Goal: Task Accomplishment & Management: Complete application form

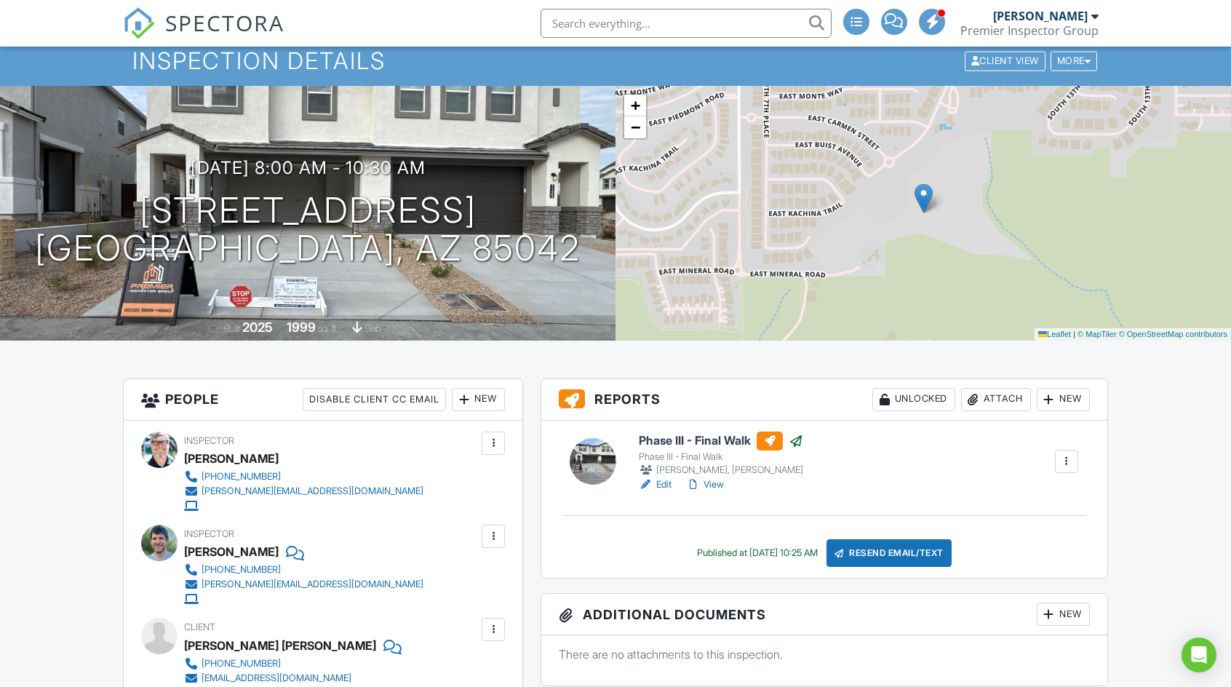
scroll to position [146, 0]
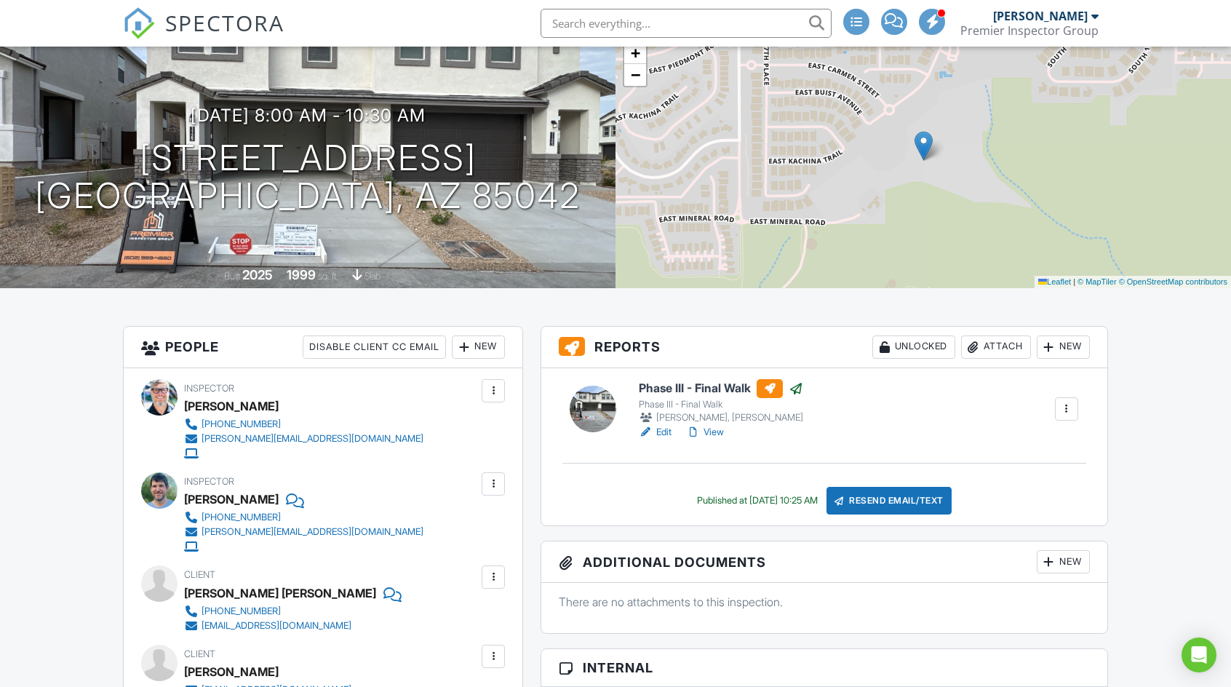
click at [665, 432] on link "Edit" at bounding box center [655, 432] width 33 height 15
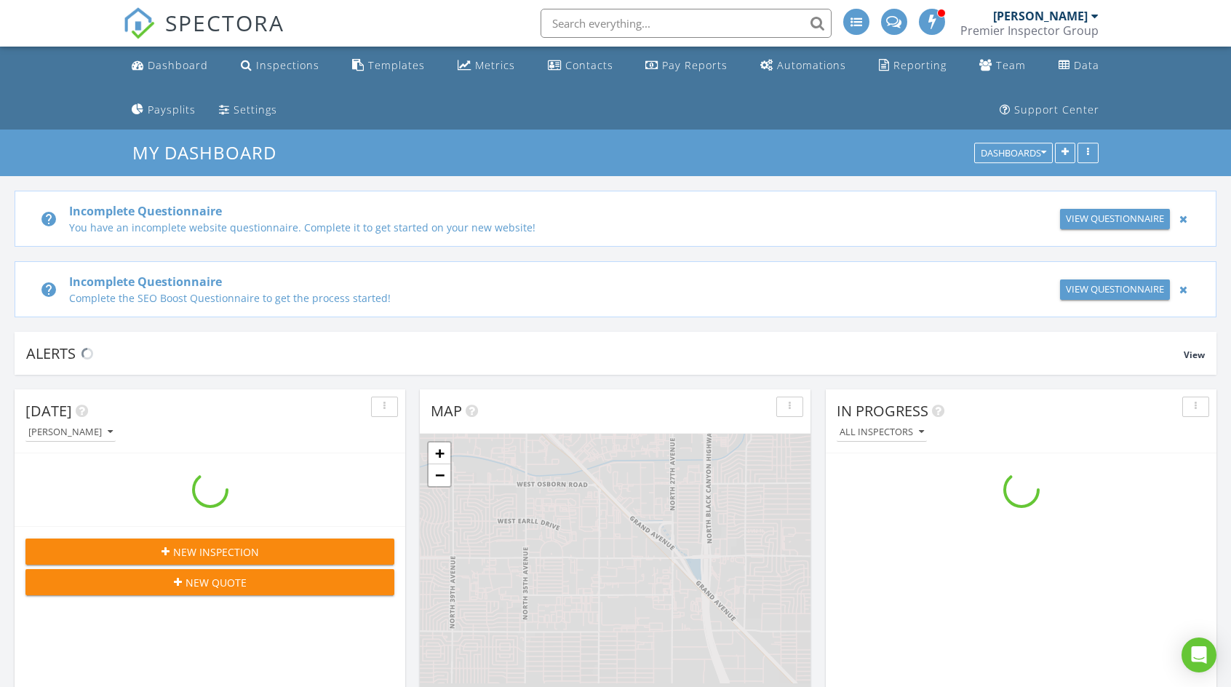
scroll to position [1820, 1253]
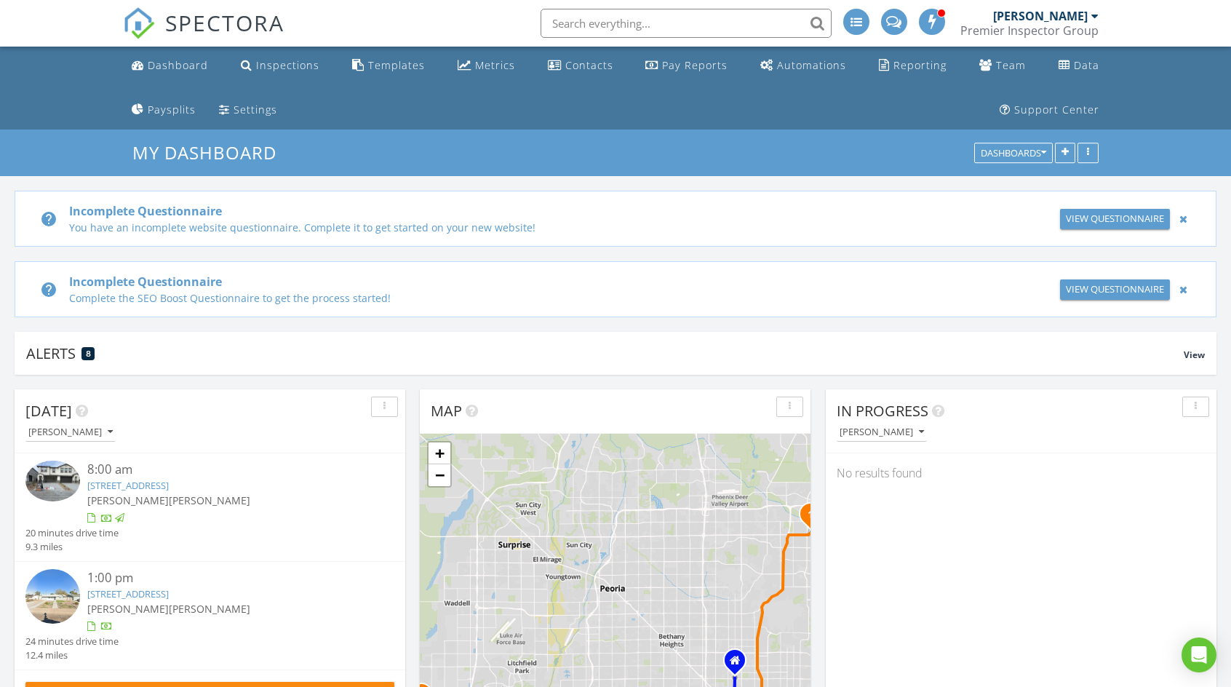
click at [169, 487] on link "1129 E Kachina Trl, Phoenix, AZ 85042" at bounding box center [128, 485] width 82 height 13
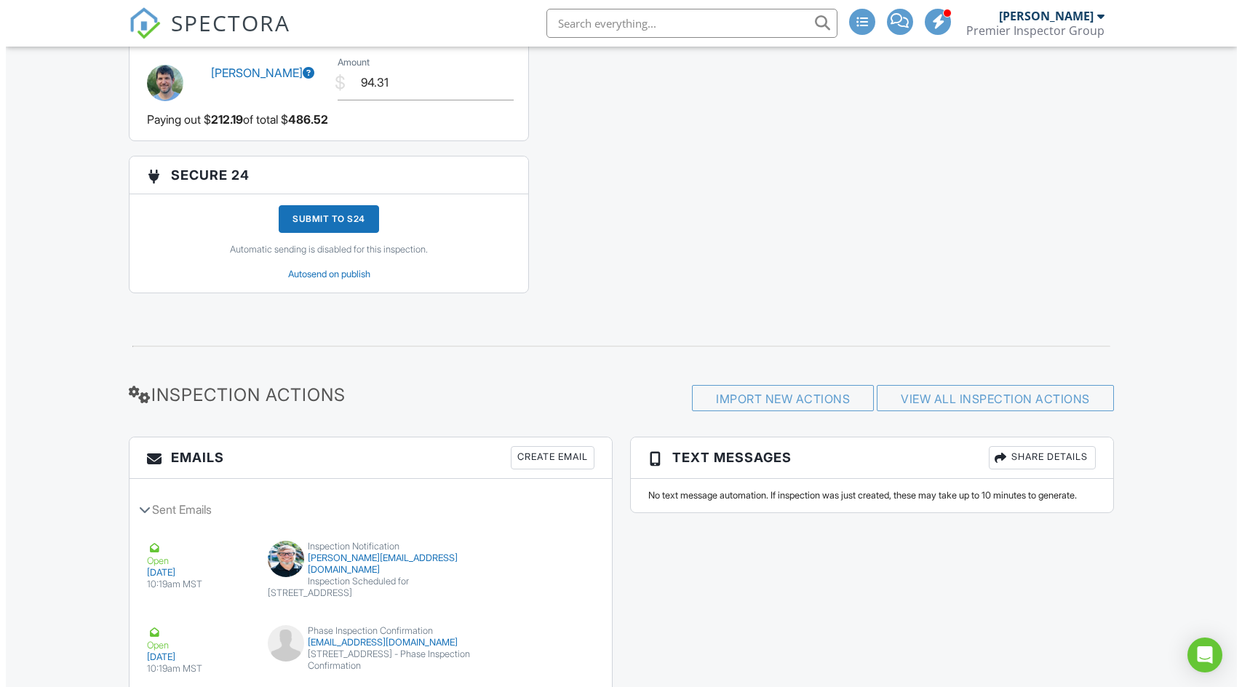
scroll to position [2111, 0]
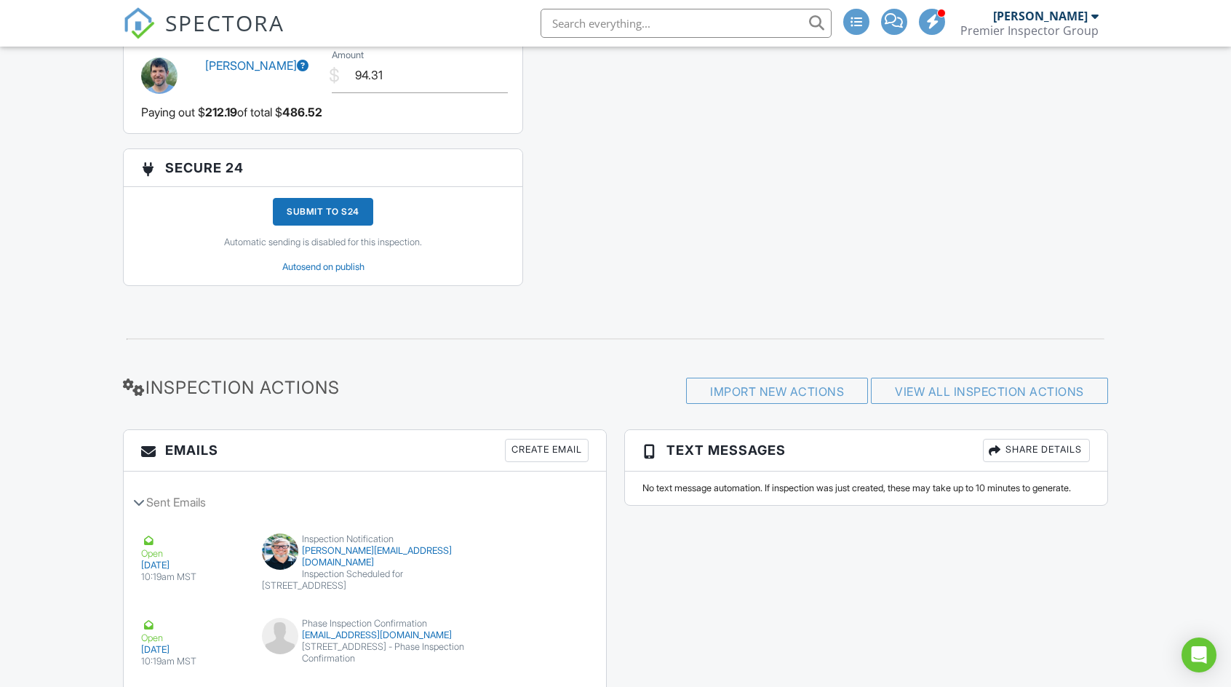
click at [545, 445] on div "Create Email" at bounding box center [547, 450] width 84 height 23
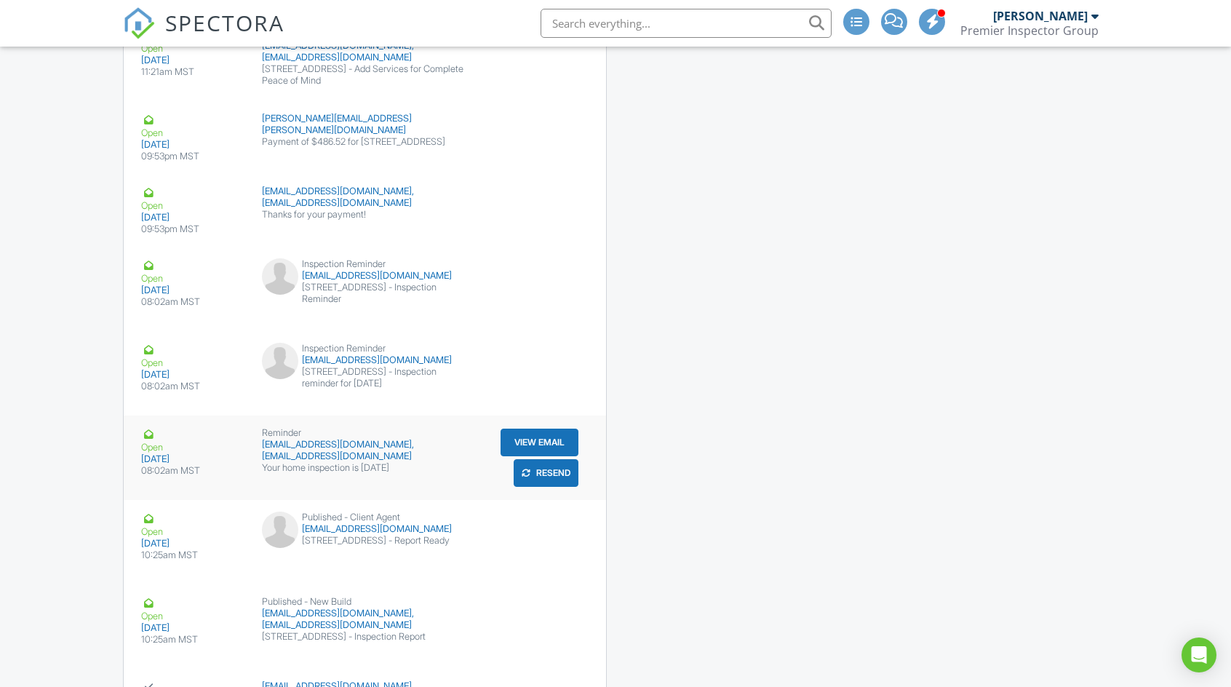
scroll to position [3272, 0]
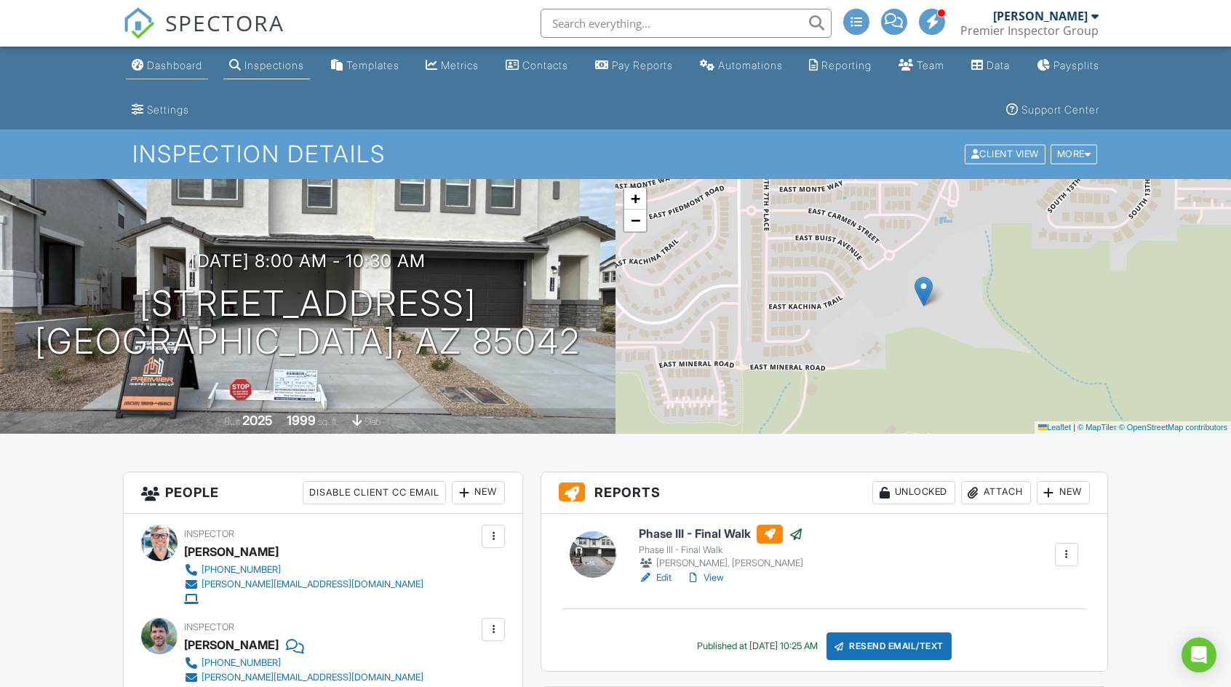
click at [175, 68] on div "Dashboard" at bounding box center [174, 65] width 55 height 12
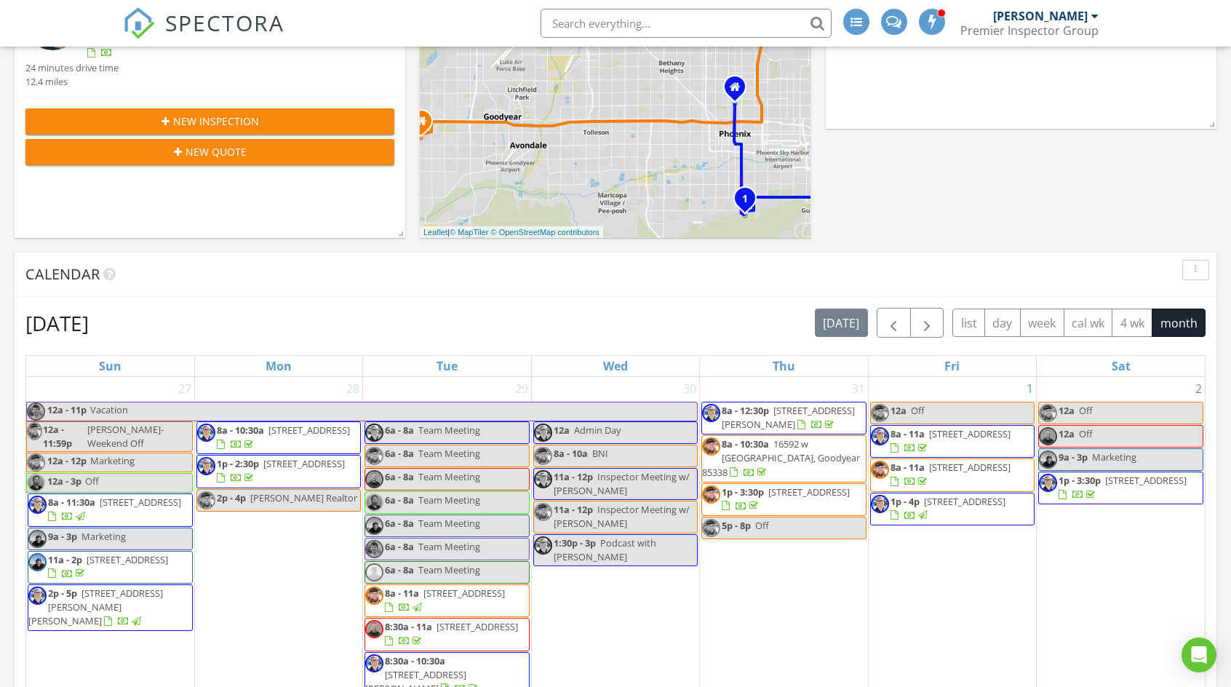
scroll to position [574, 0]
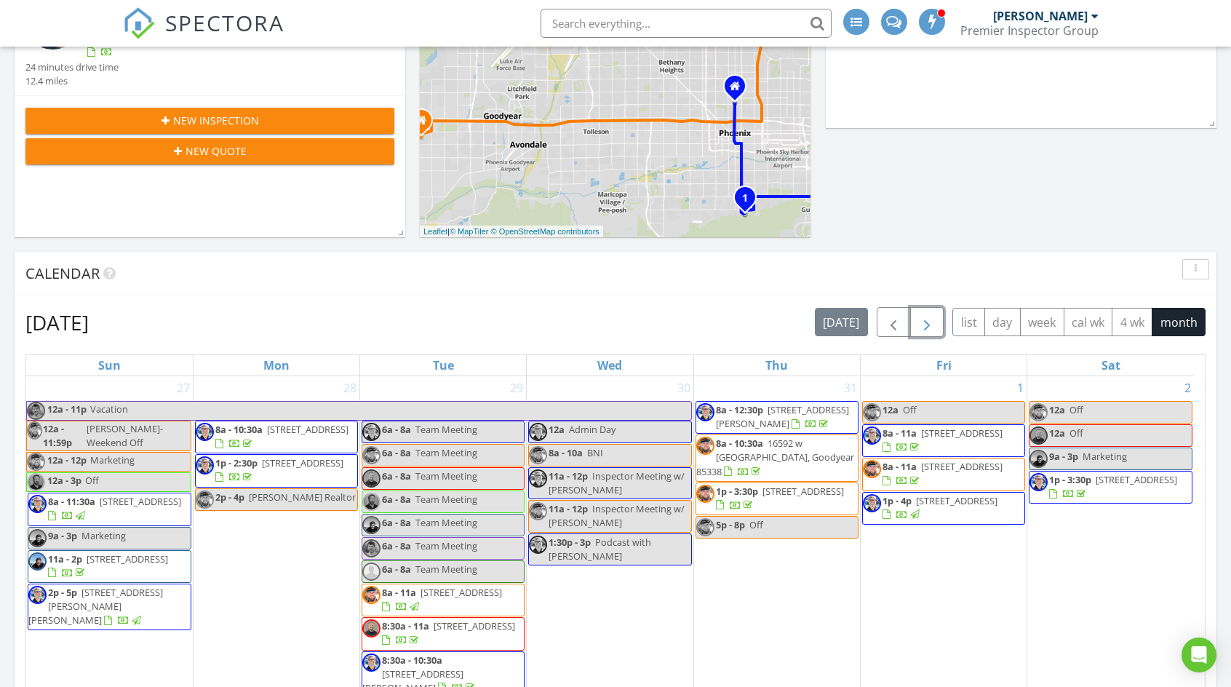
click at [933, 322] on span "button" at bounding box center [927, 322] width 17 height 17
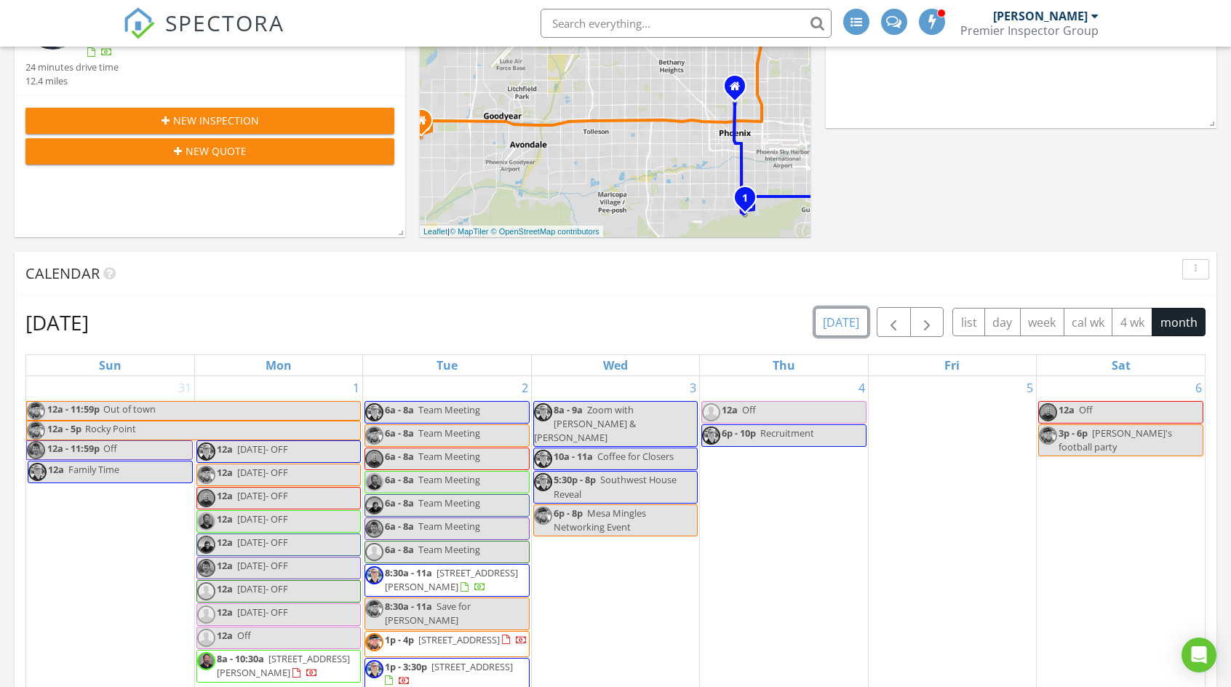
click at [849, 322] on button "[DATE]" at bounding box center [841, 322] width 53 height 28
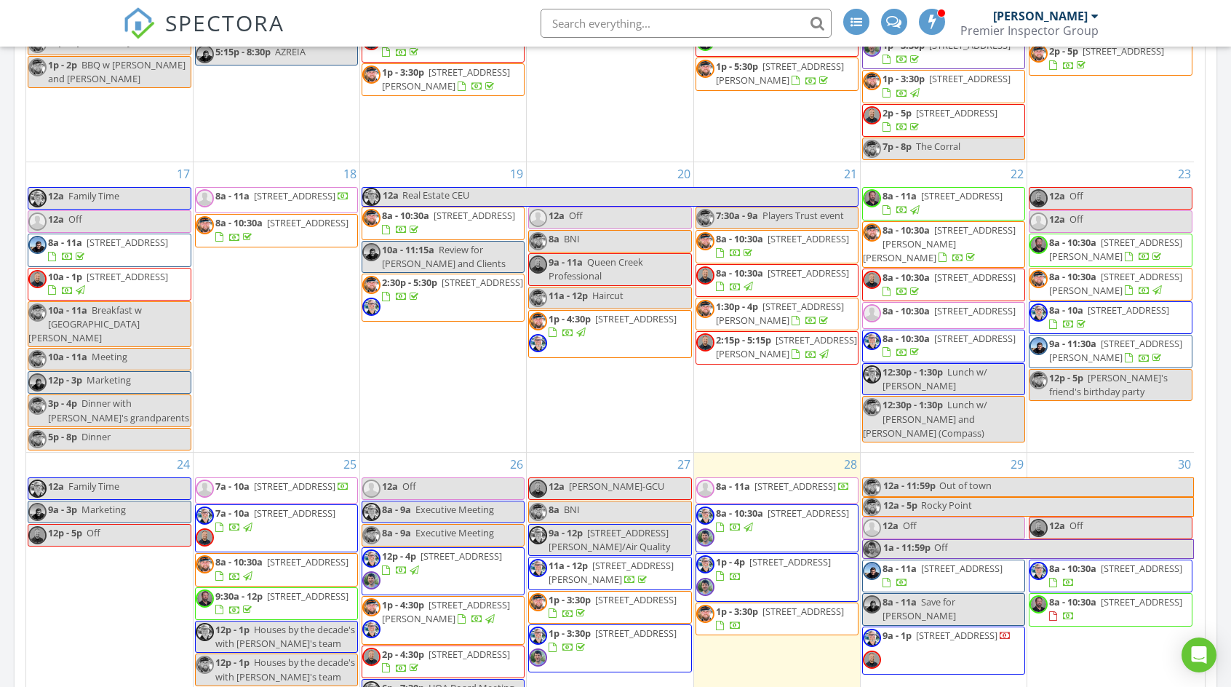
scroll to position [939, 0]
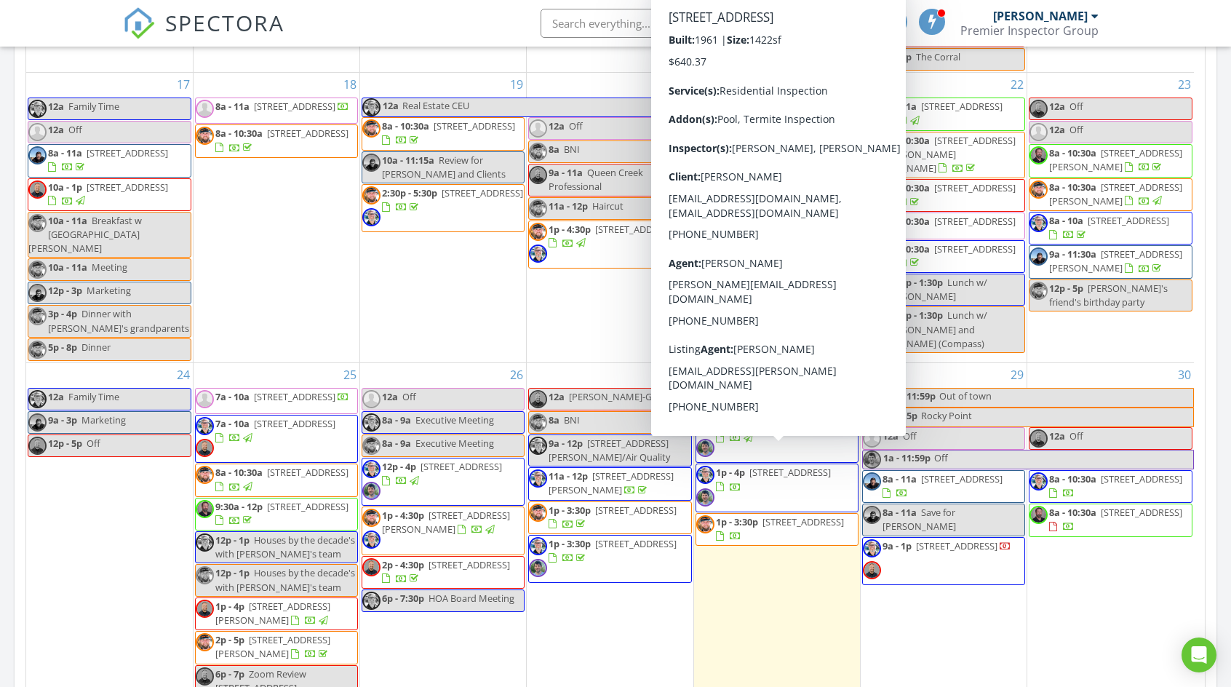
click at [782, 546] on div "28 8a - 11a 1129 E Kachina Trl, Phoenix 85042 8a - 10:30a 1129 E Kachina Trl, P…" at bounding box center [777, 537] width 166 height 349
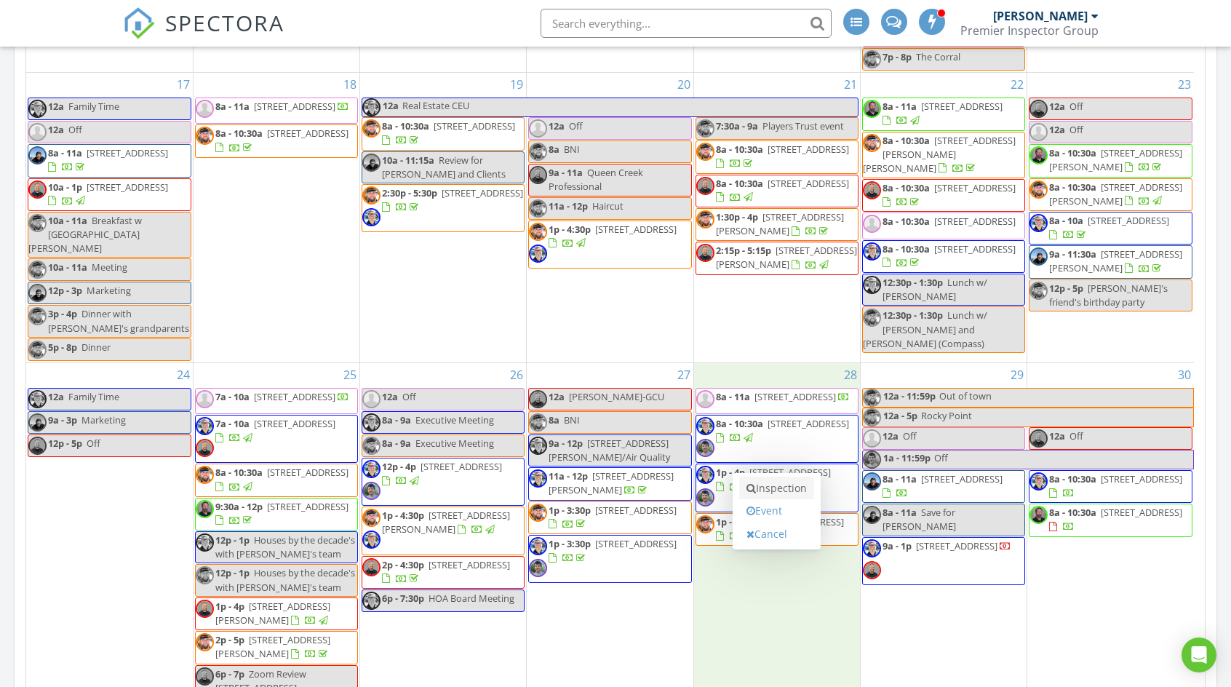
click at [780, 485] on link "Inspection" at bounding box center [776, 488] width 75 height 23
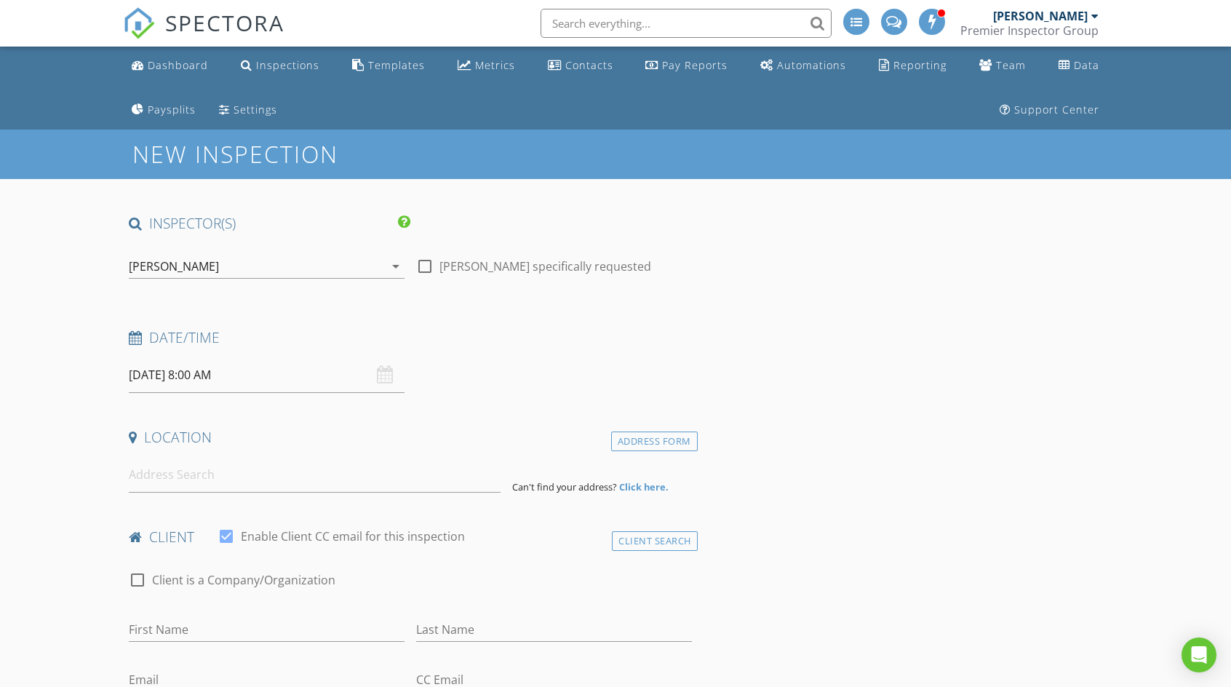
click at [253, 382] on input "08/28/2025 8:00 AM" at bounding box center [267, 375] width 276 height 36
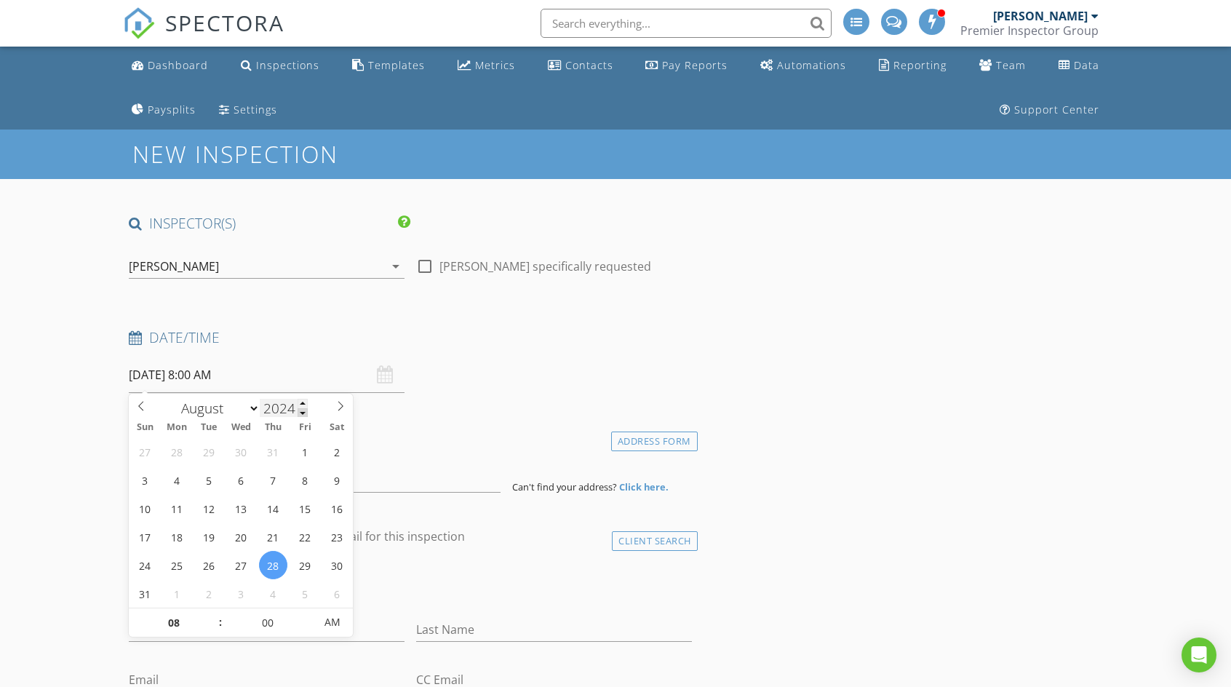
click at [303, 412] on span at bounding box center [303, 412] width 10 height 9
click at [304, 405] on span at bounding box center [303, 403] width 10 height 9
type input "2026"
click at [304, 403] on span at bounding box center [303, 403] width 10 height 9
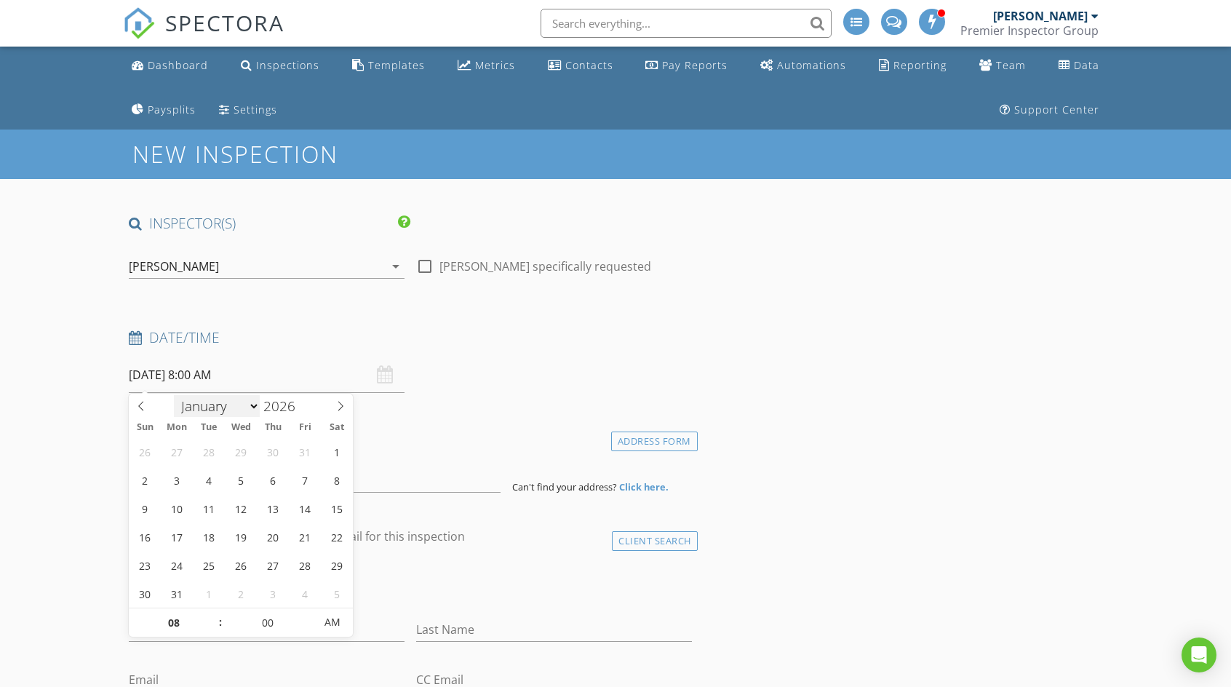
click at [256, 408] on select "January February March April May June July August September October November De…" at bounding box center [217, 406] width 86 height 22
select select "5"
click at [174, 395] on select "January February March April May June July August September October November De…" at bounding box center [217, 406] width 86 height 22
type input "06/28/2026 8:00 AM"
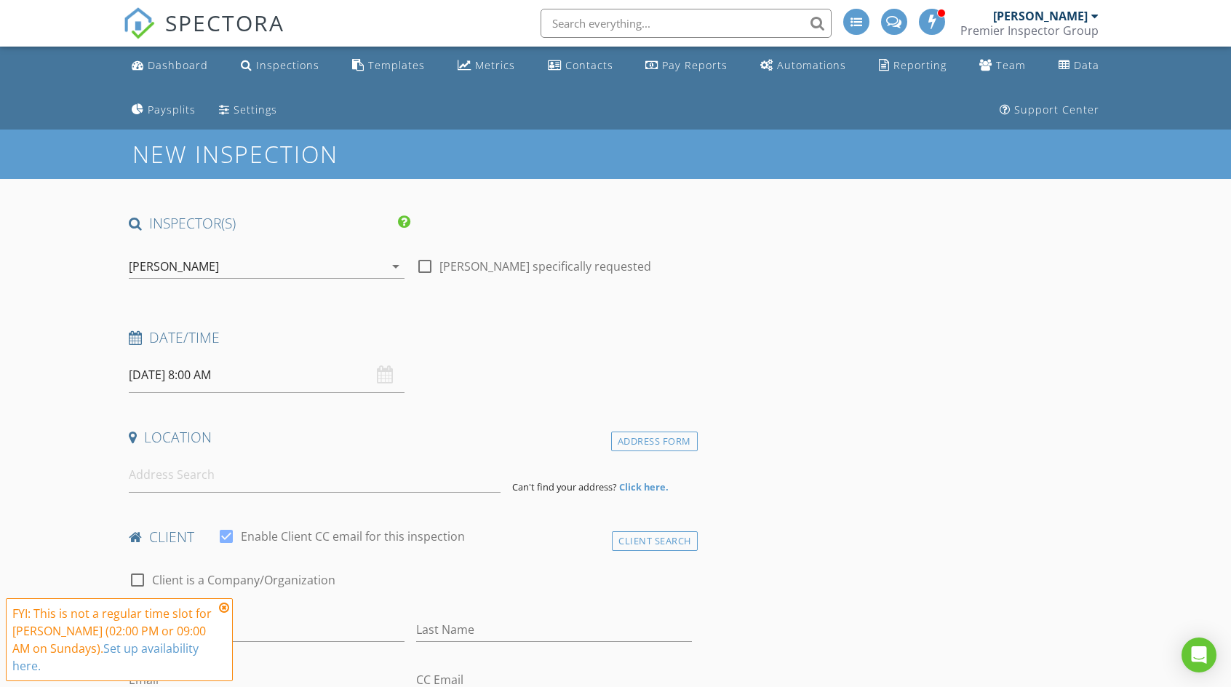
click at [227, 606] on icon at bounding box center [224, 608] width 10 height 12
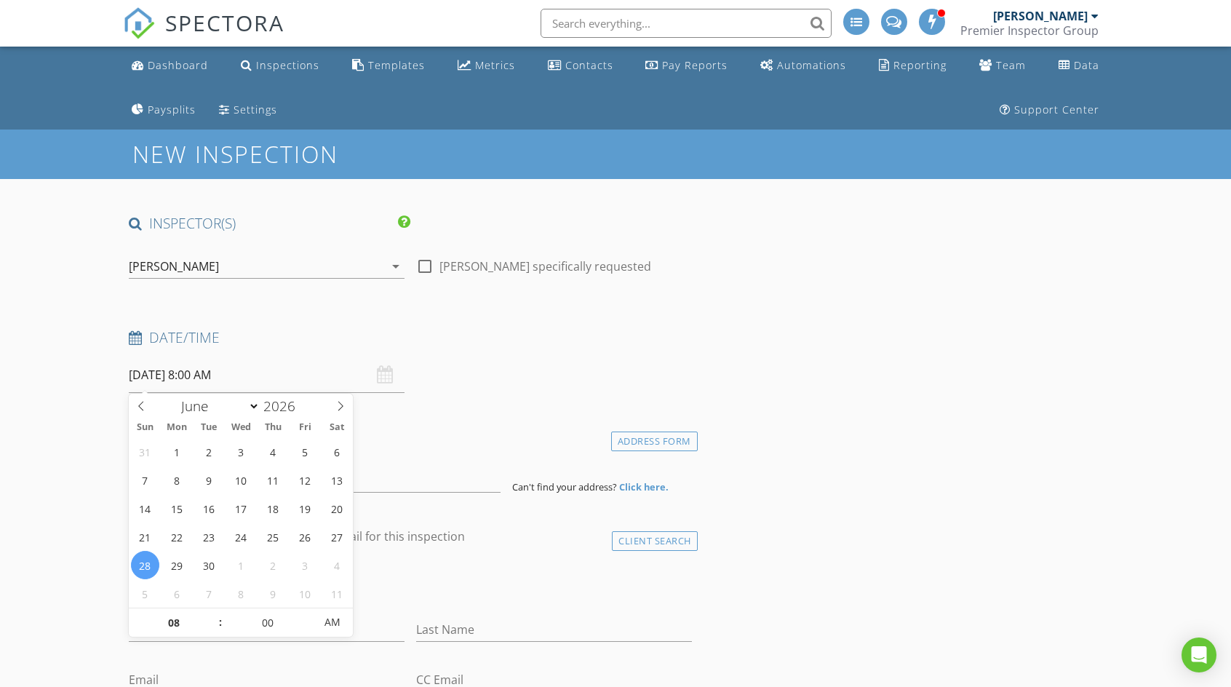
click at [201, 378] on input "06/28/2026 8:00 AM" at bounding box center [267, 375] width 276 height 36
click at [176, 618] on input "08" at bounding box center [174, 622] width 90 height 29
type input "9"
type input "[DATE] 9:00 AM"
click at [416, 434] on h4 "Location" at bounding box center [410, 437] width 563 height 19
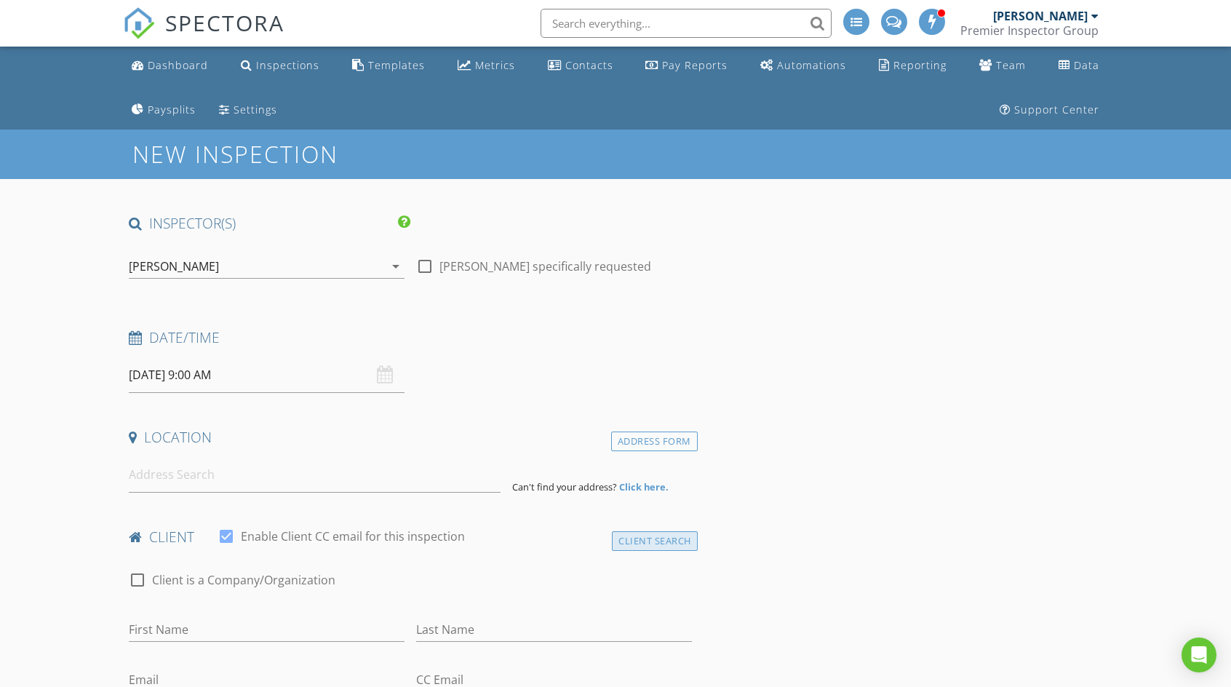
click at [649, 534] on div "Client Search" at bounding box center [655, 541] width 86 height 20
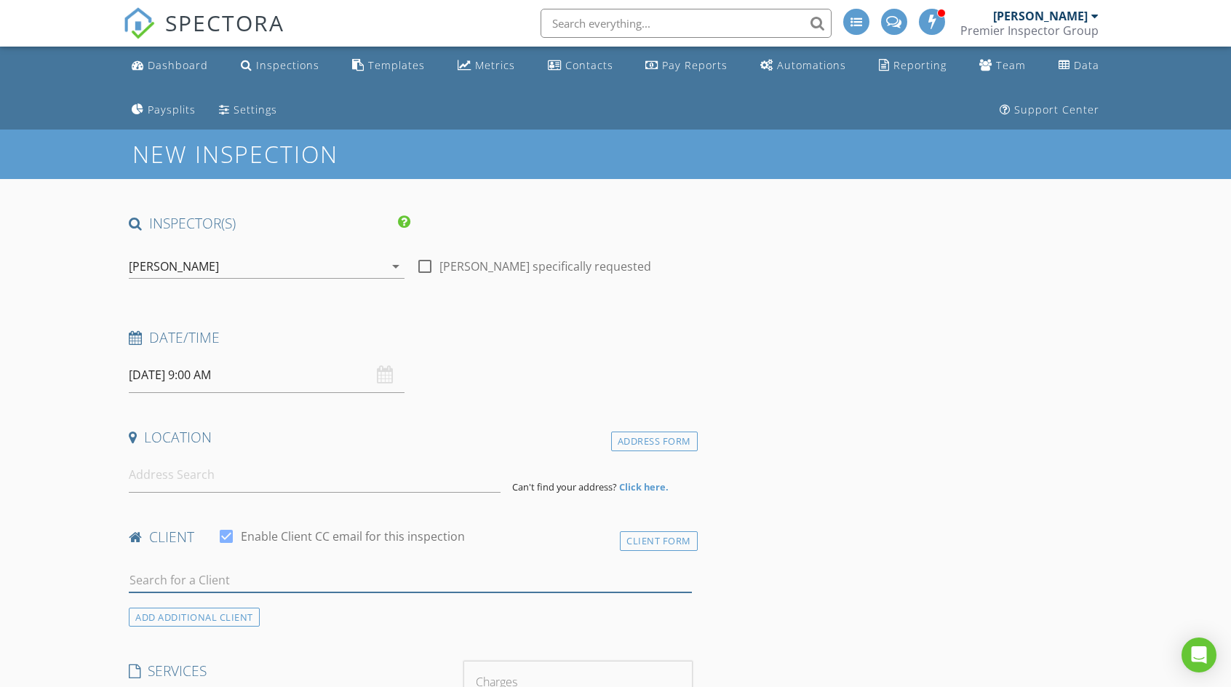
click at [402, 584] on input "text" at bounding box center [410, 580] width 563 height 24
type input "curtiss"
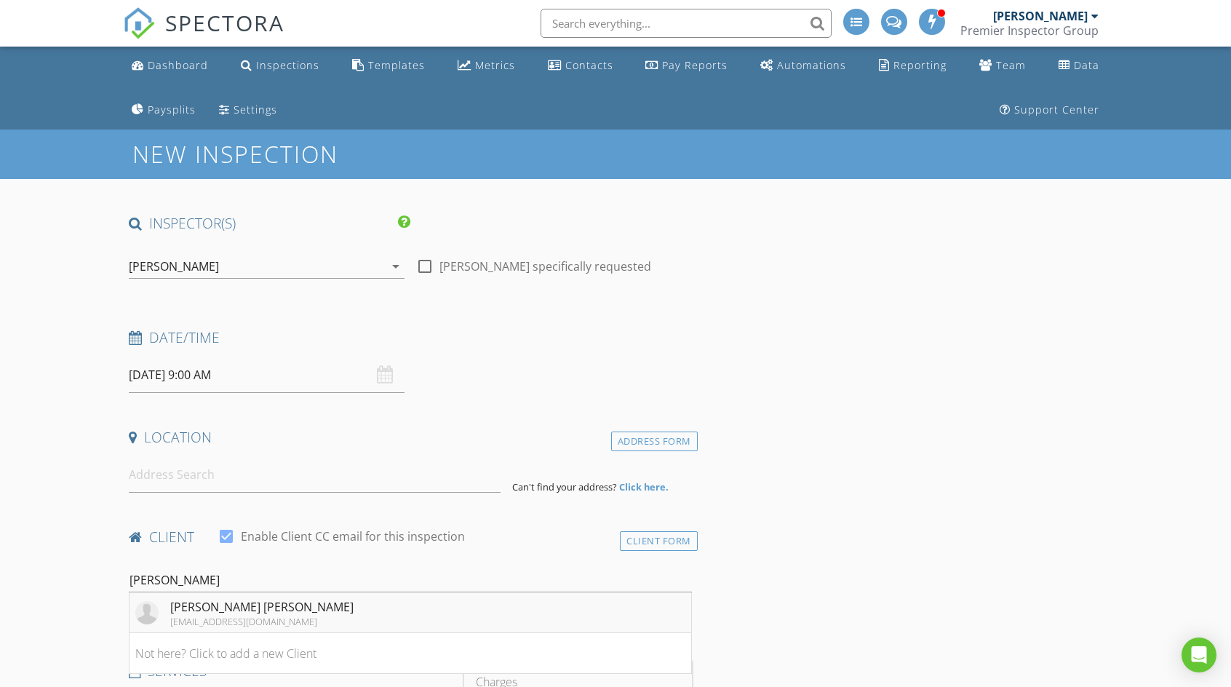
click at [358, 608] on li "Curtiss Daniel Glomb curtissglomb@yahoo.com" at bounding box center [411, 612] width 562 height 41
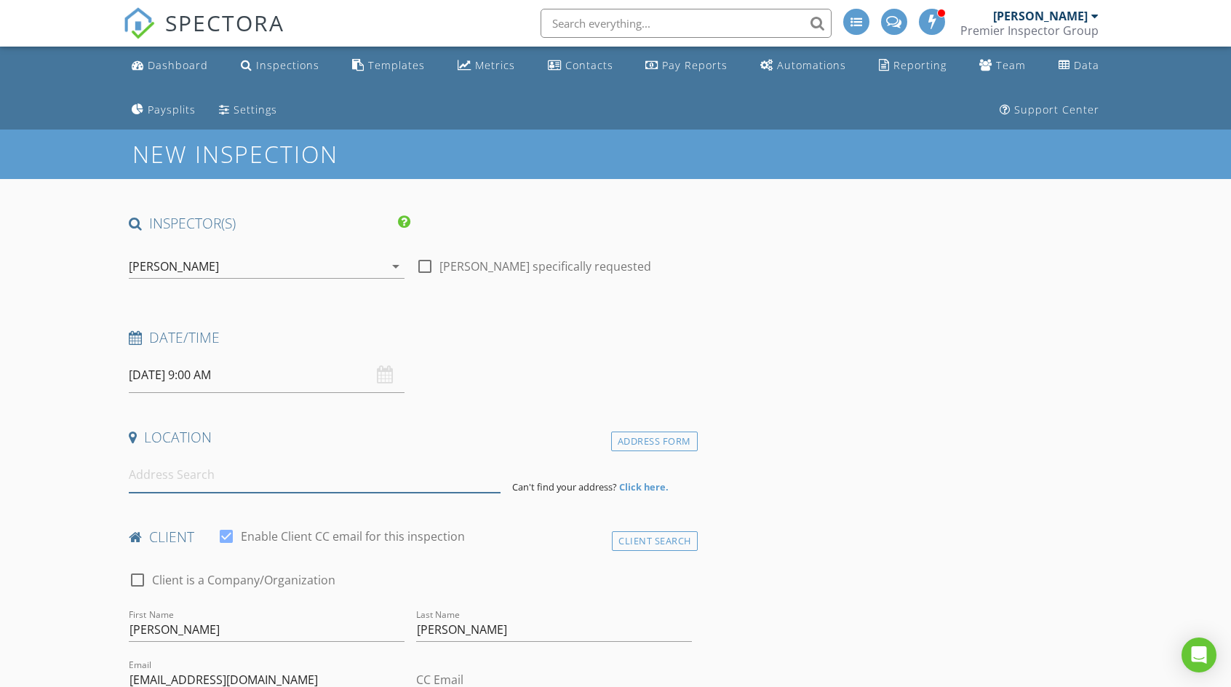
click at [321, 480] on input at bounding box center [314, 475] width 371 height 36
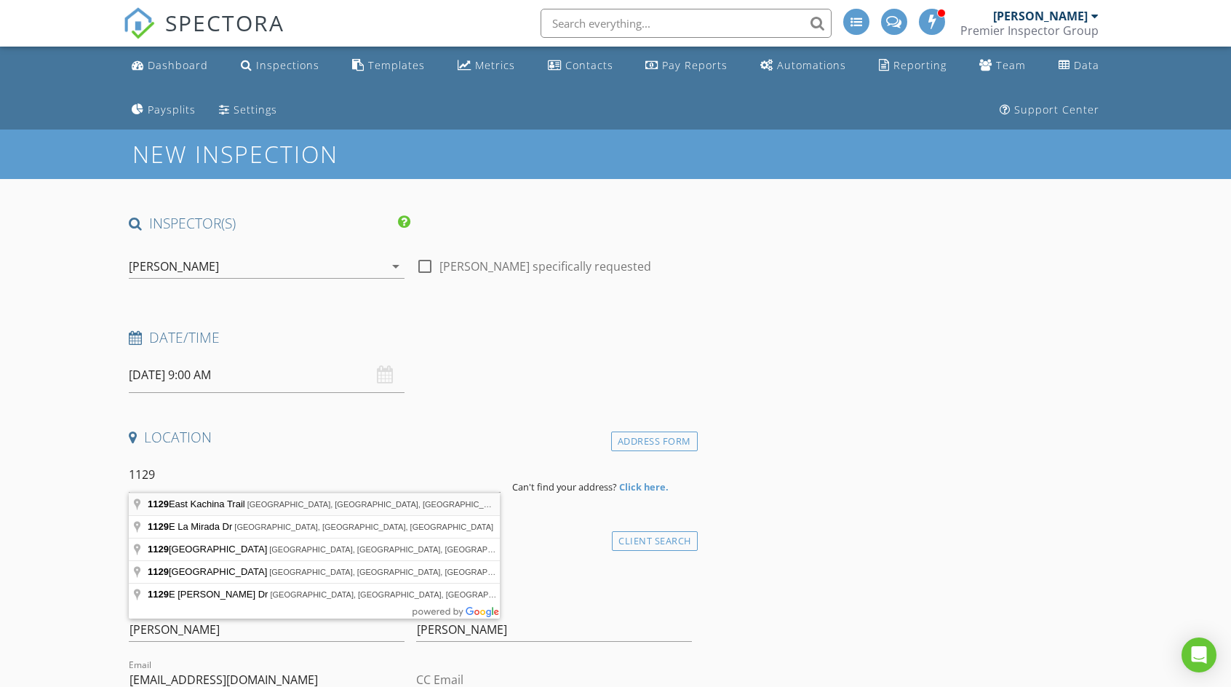
type input "1129 East Kachina Trail, Phoenix, AZ, USA"
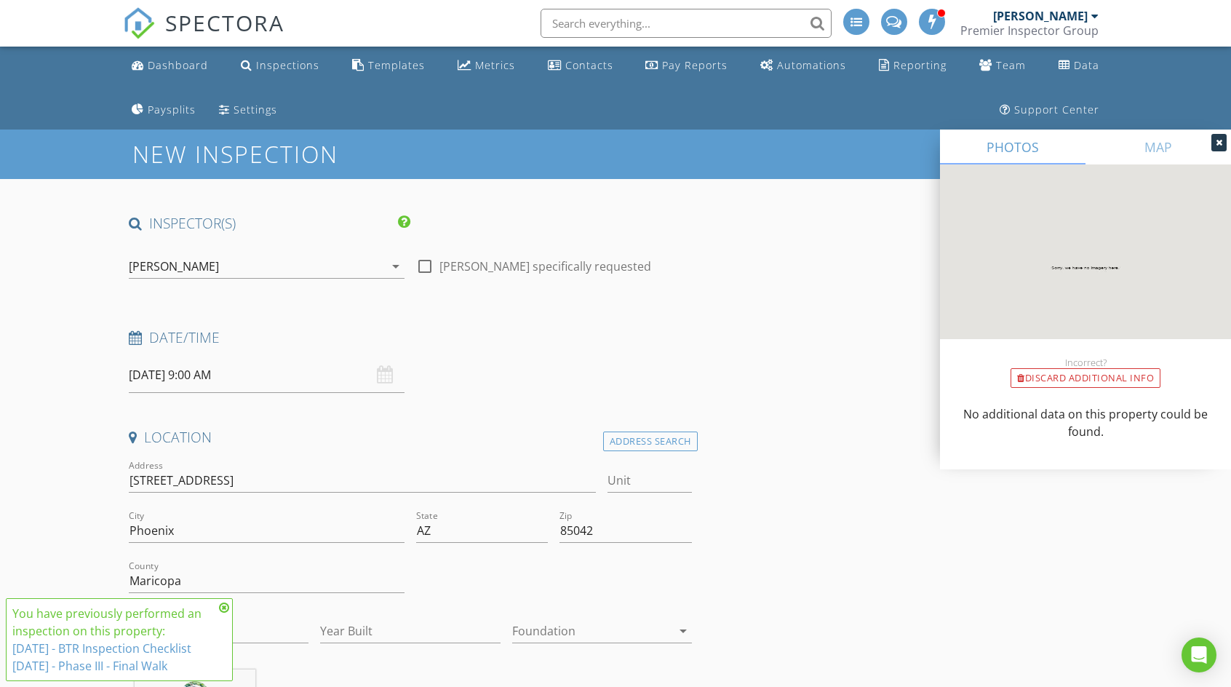
click at [585, 632] on div at bounding box center [591, 630] width 159 height 23
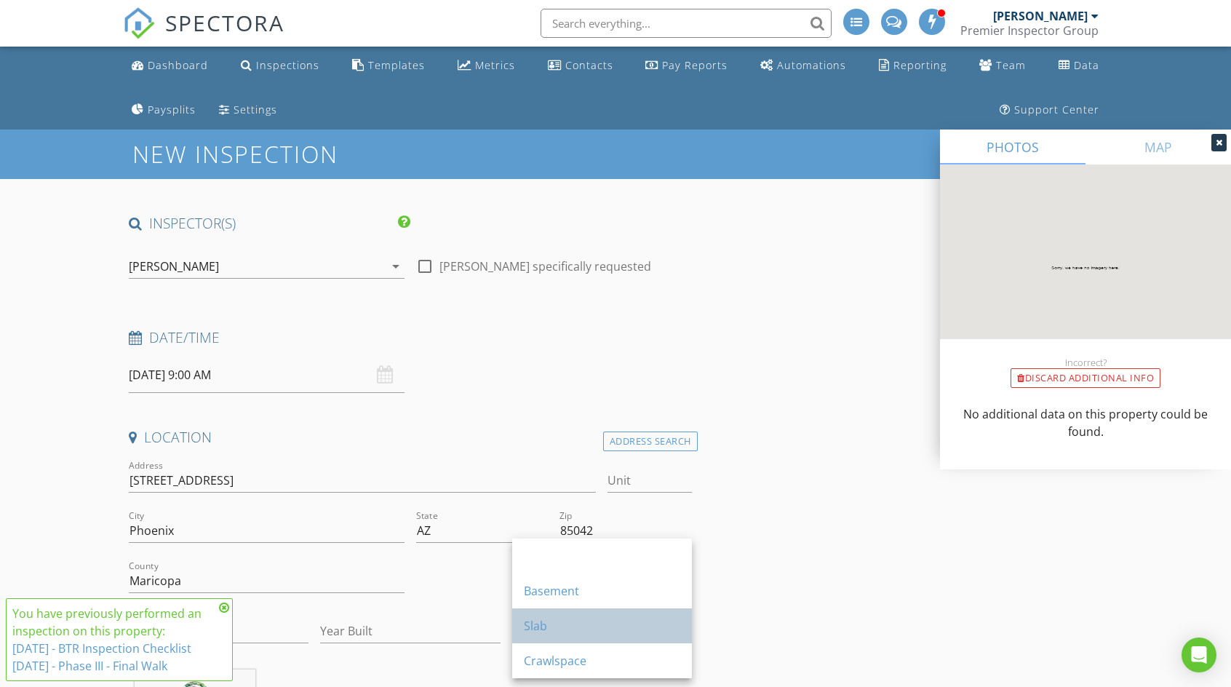
click at [579, 632] on div "Slab" at bounding box center [602, 625] width 156 height 17
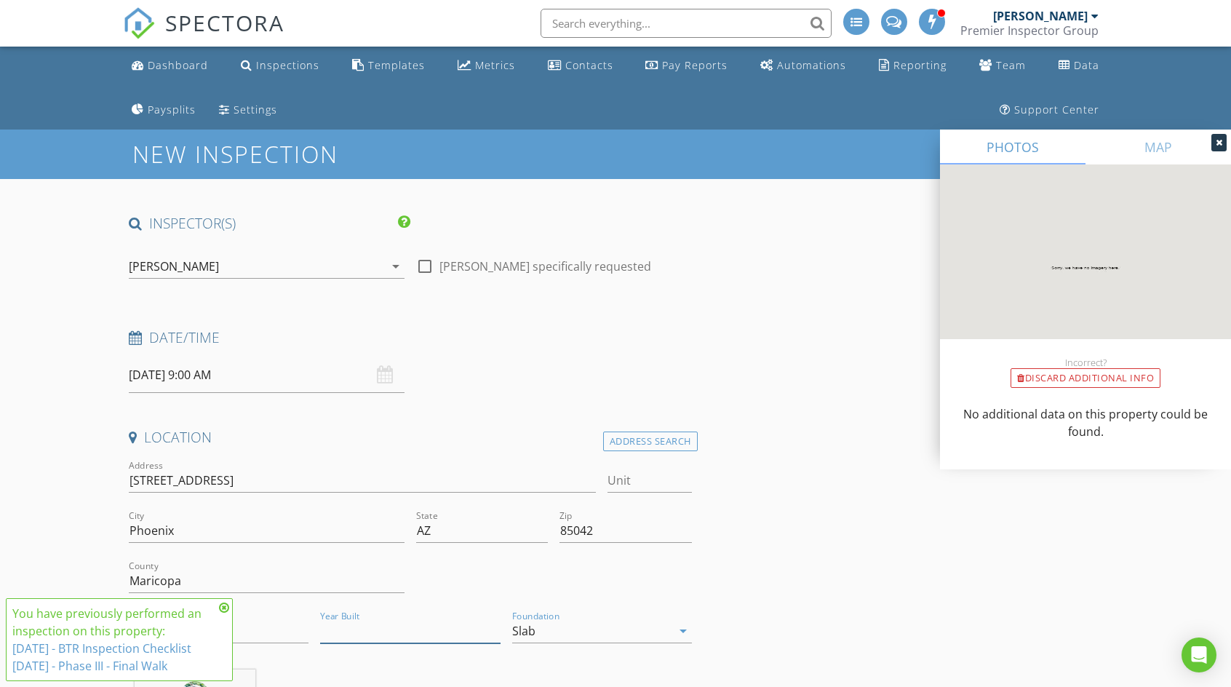
click at [405, 635] on input "Year Built" at bounding box center [410, 631] width 180 height 24
type input "2025"
click at [223, 609] on icon at bounding box center [224, 608] width 10 height 12
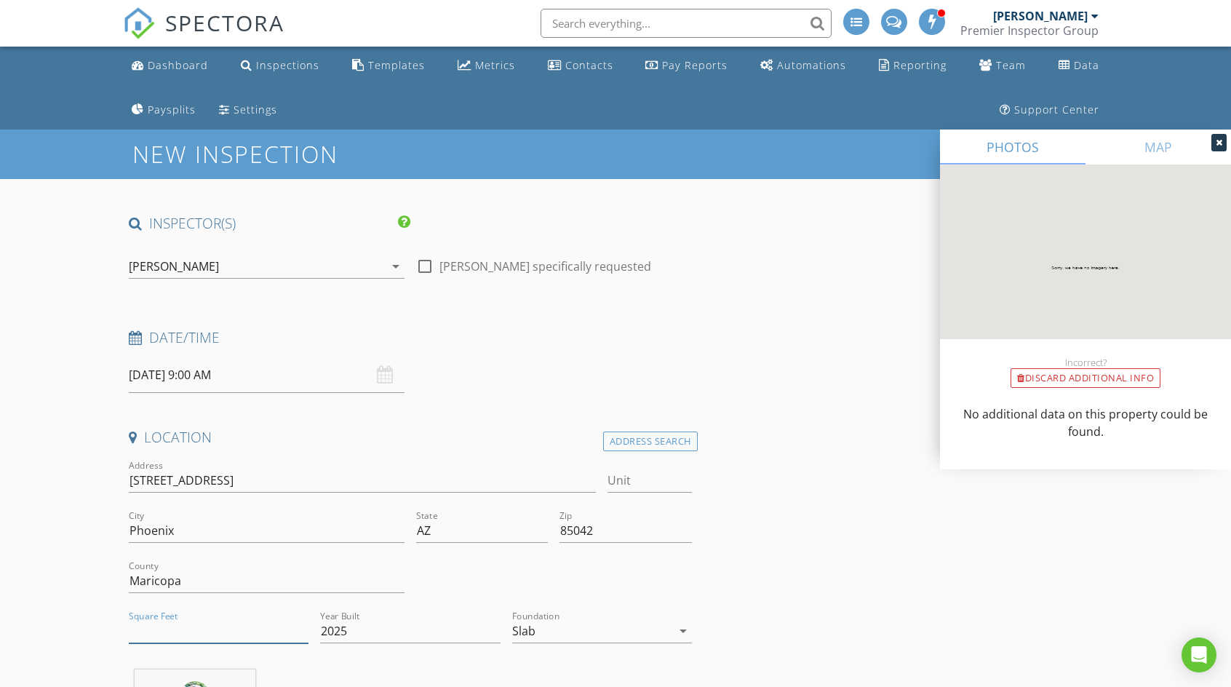
click at [216, 627] on input "Square Feet" at bounding box center [219, 631] width 180 height 24
type input "1999"
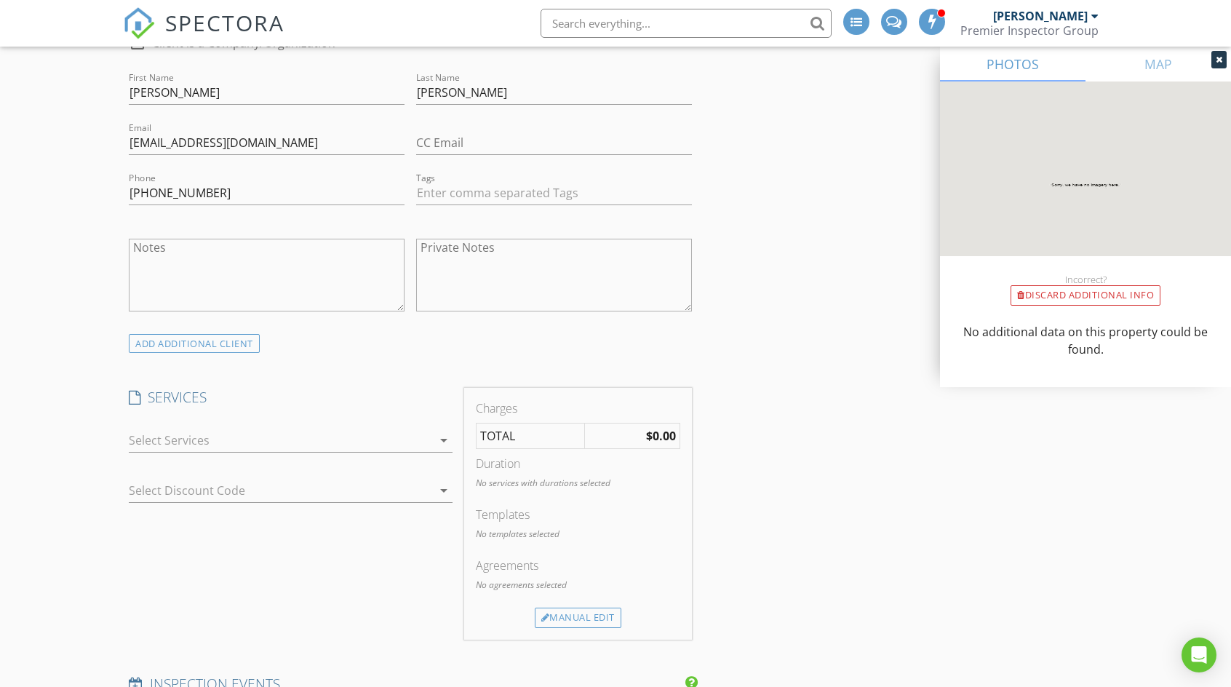
scroll to position [836, 0]
click at [275, 437] on div at bounding box center [281, 439] width 304 height 23
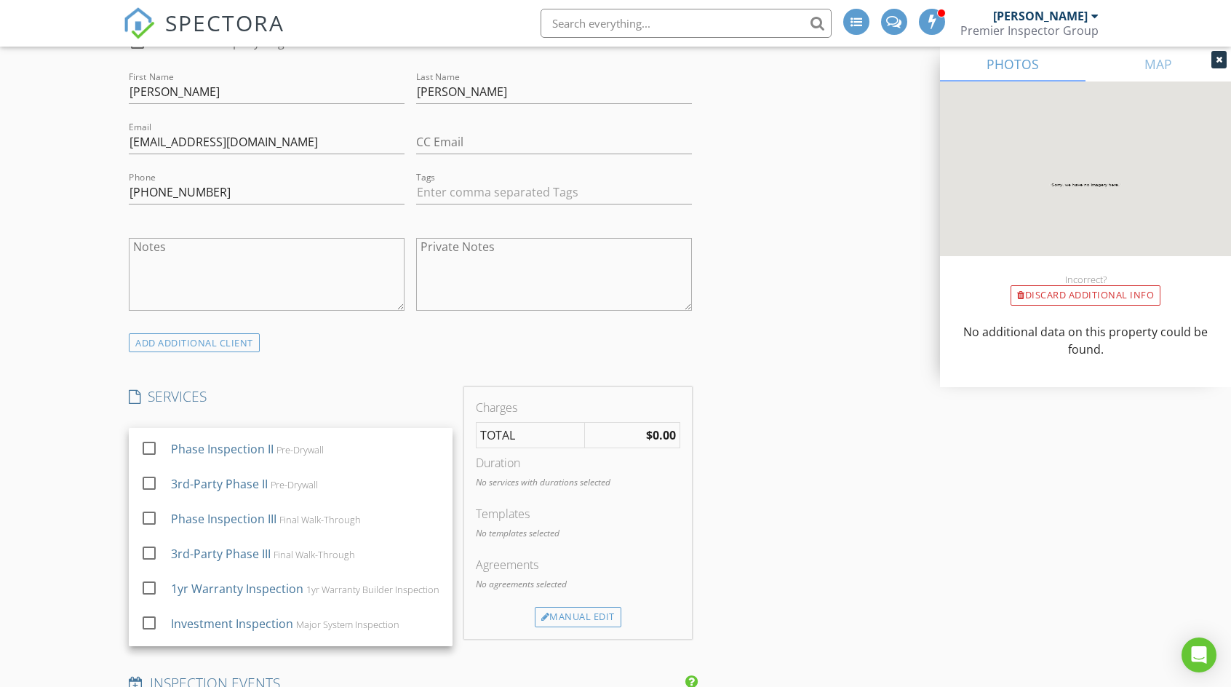
scroll to position [234, 0]
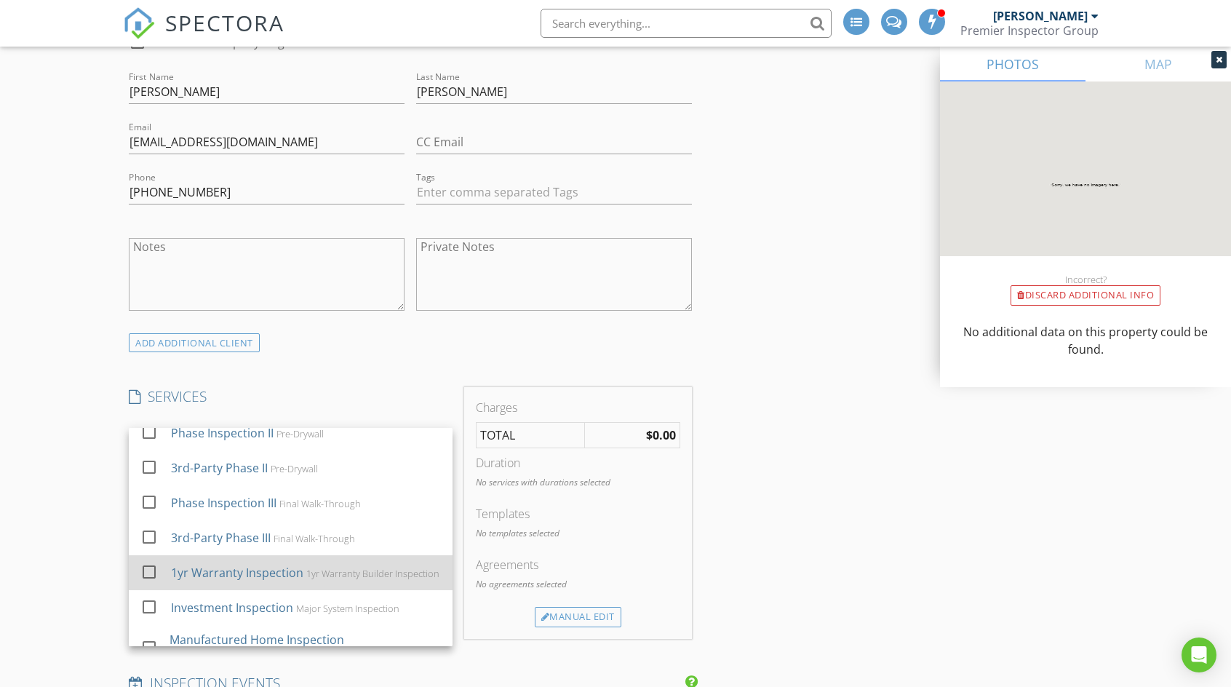
click at [149, 576] on div at bounding box center [149, 572] width 25 height 25
checkbox input "false"
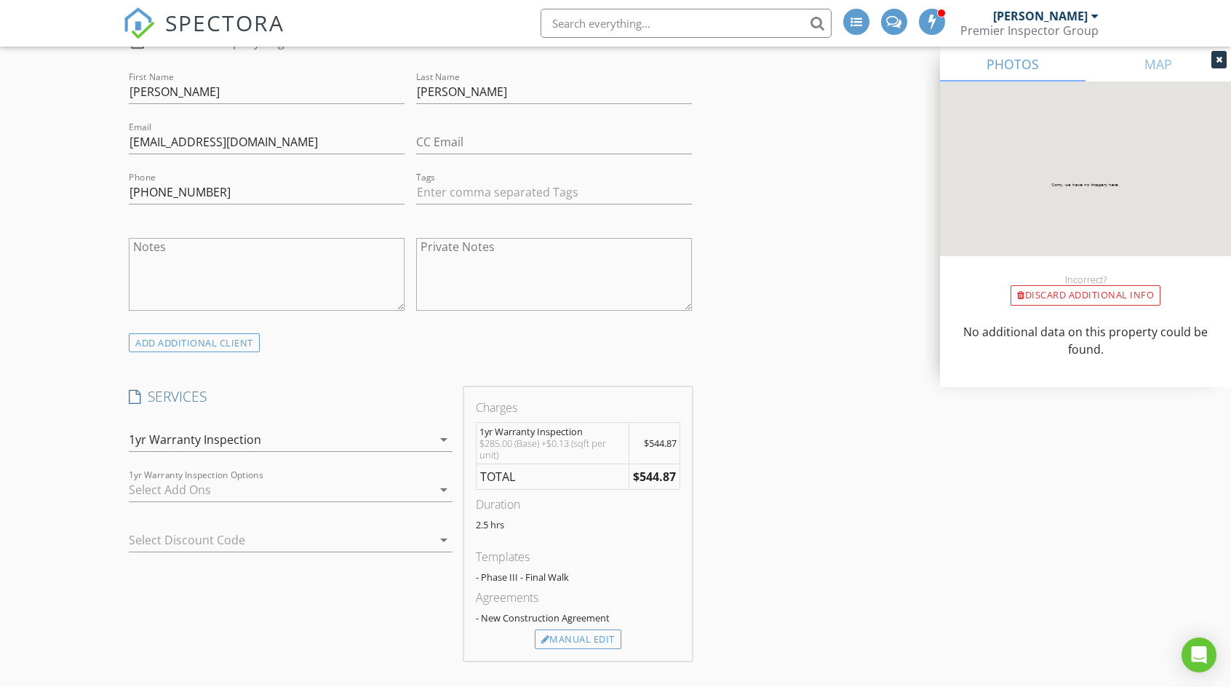
click at [181, 536] on div at bounding box center [270, 539] width 283 height 23
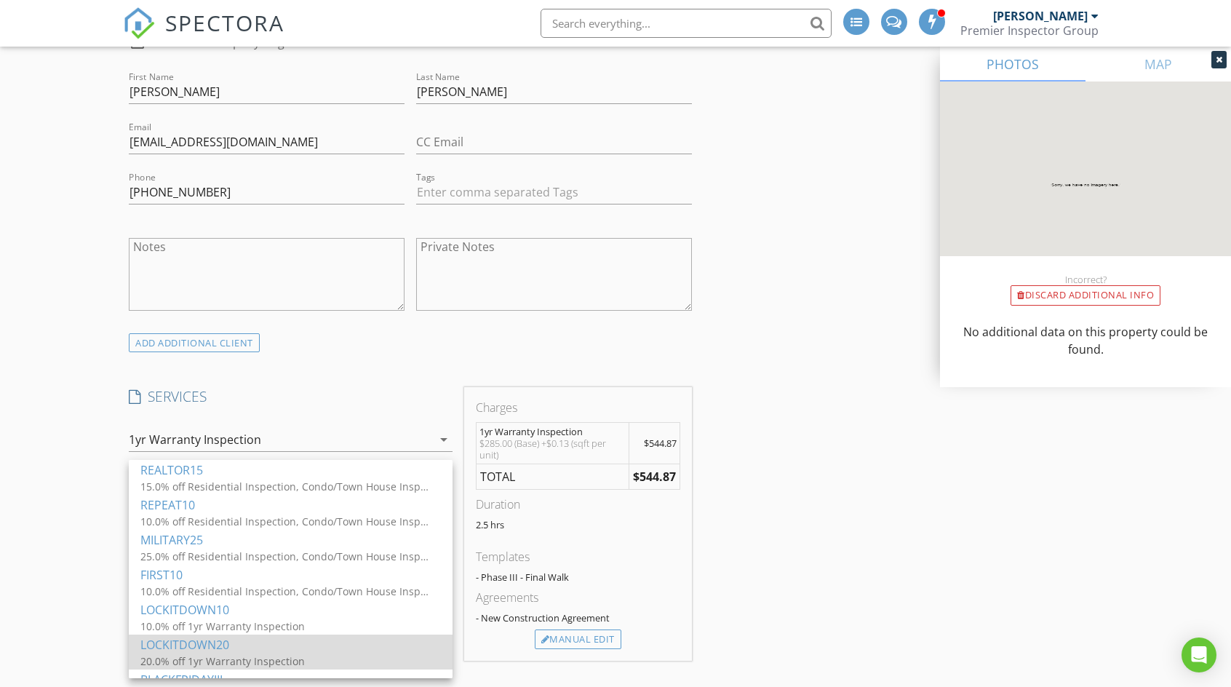
click at [229, 648] on div "LOCKITDOWN20" at bounding box center [290, 644] width 301 height 17
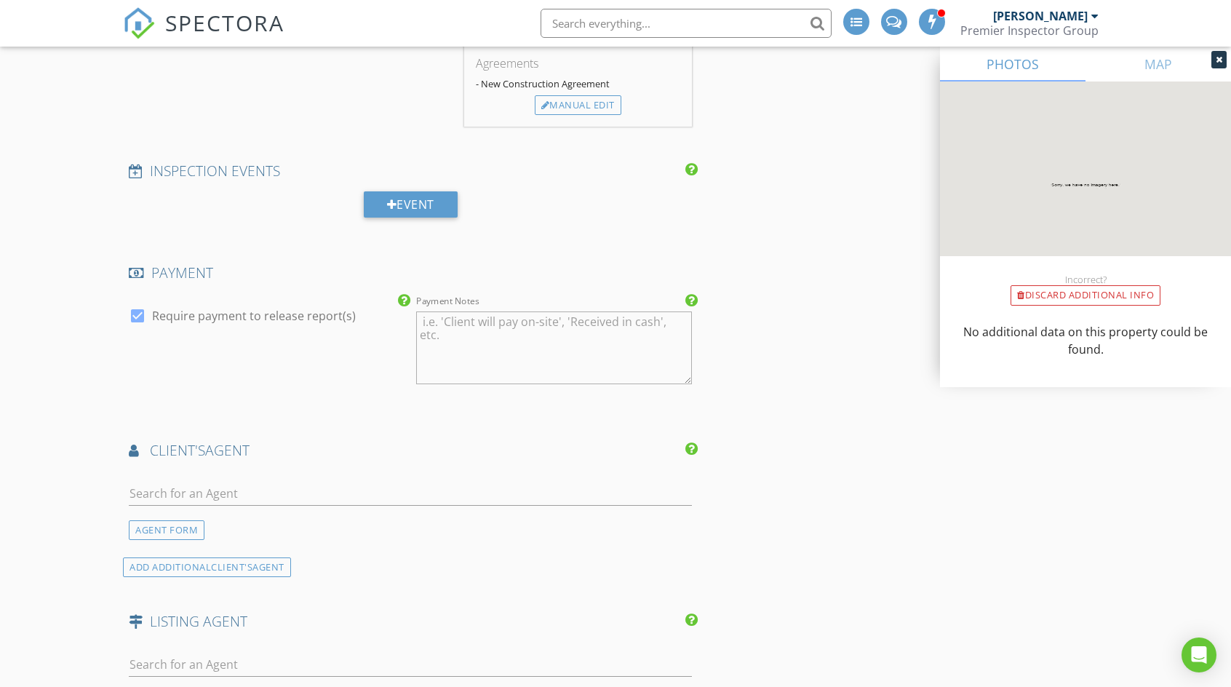
scroll to position [1397, 0]
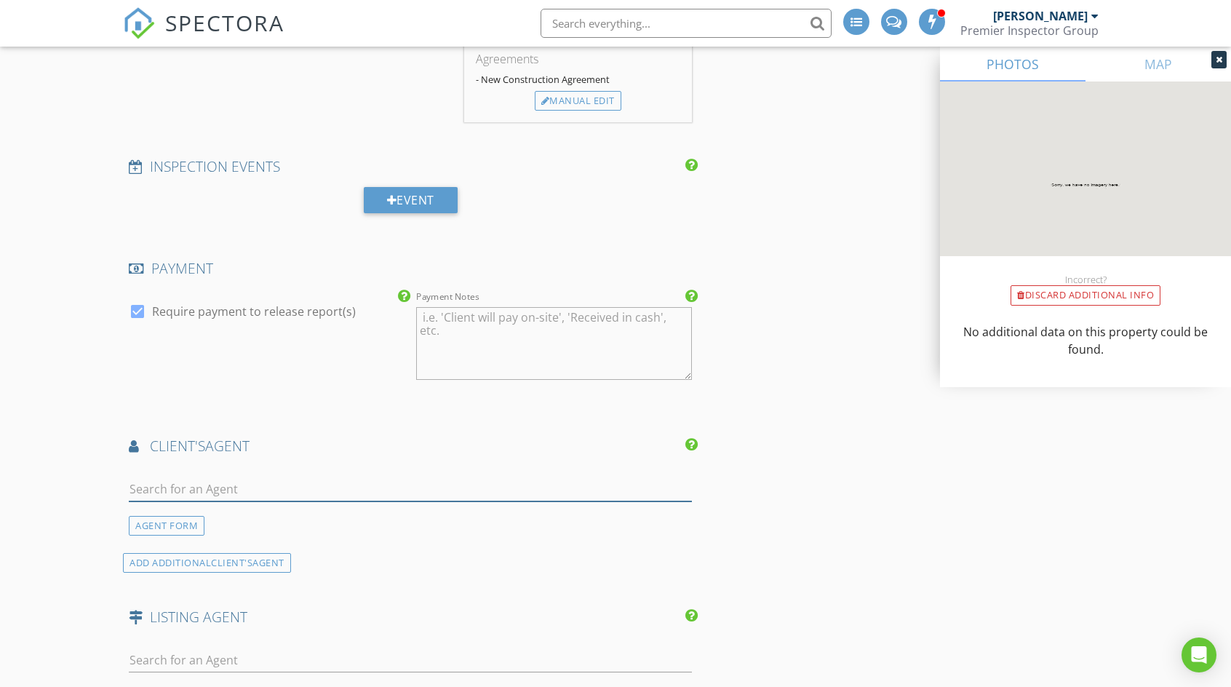
click at [390, 493] on input "text" at bounding box center [410, 489] width 563 height 24
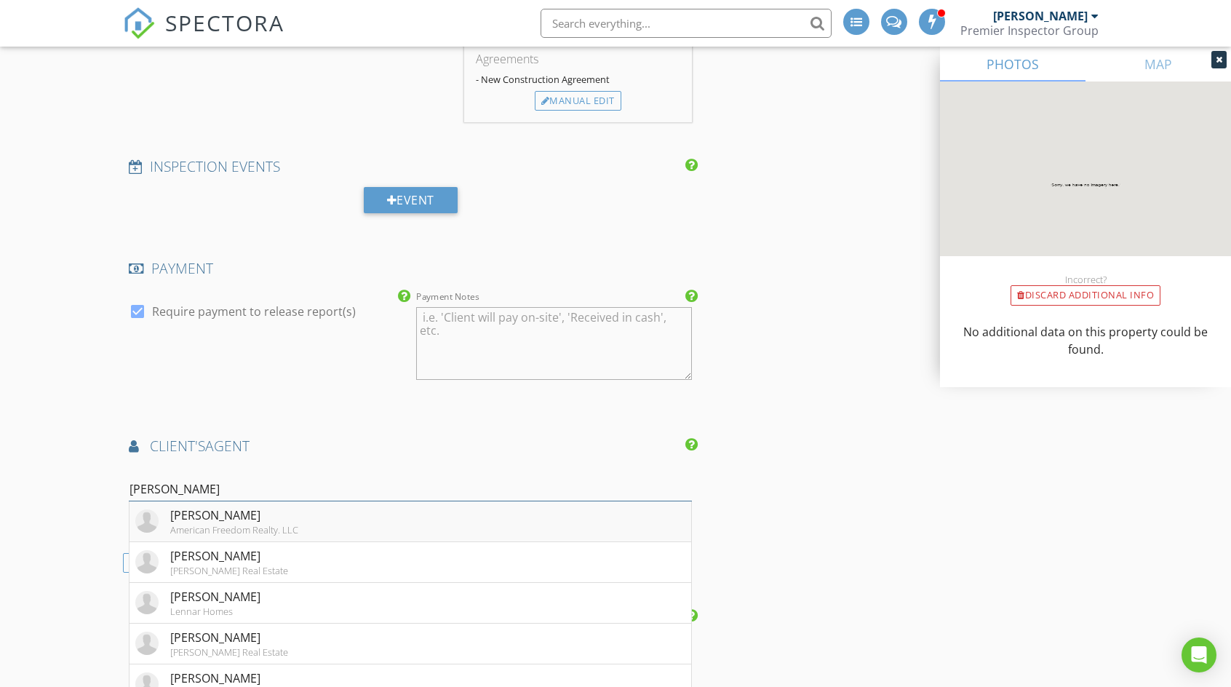
type input "nancy"
click at [376, 515] on li "Nancy Lopez American Freedom Realty. LLC" at bounding box center [411, 521] width 562 height 41
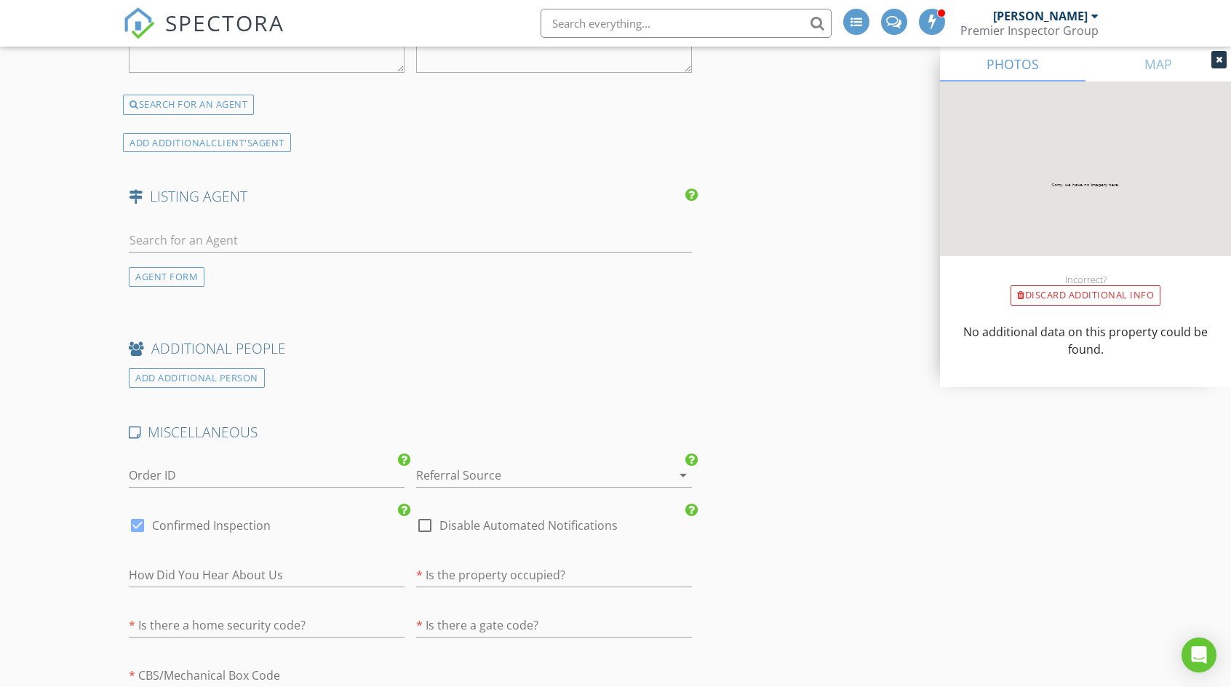
scroll to position [2097, 0]
click at [523, 469] on div at bounding box center [533, 472] width 235 height 23
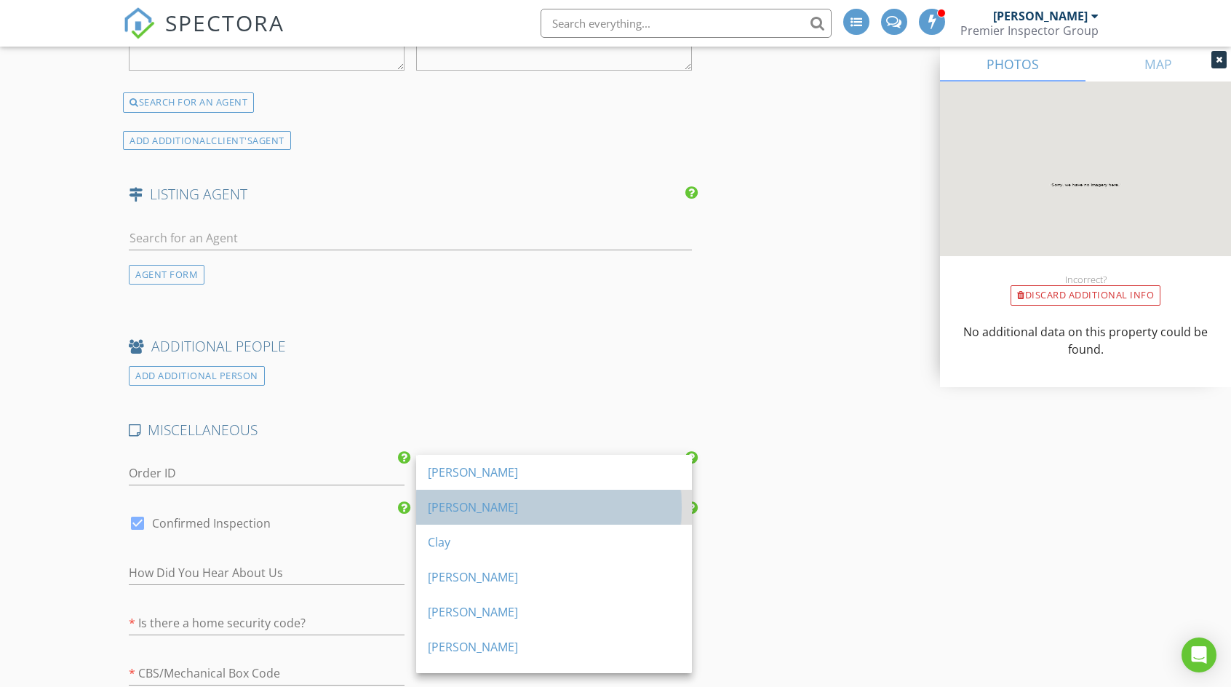
click at [504, 507] on div "[PERSON_NAME]" at bounding box center [554, 507] width 253 height 17
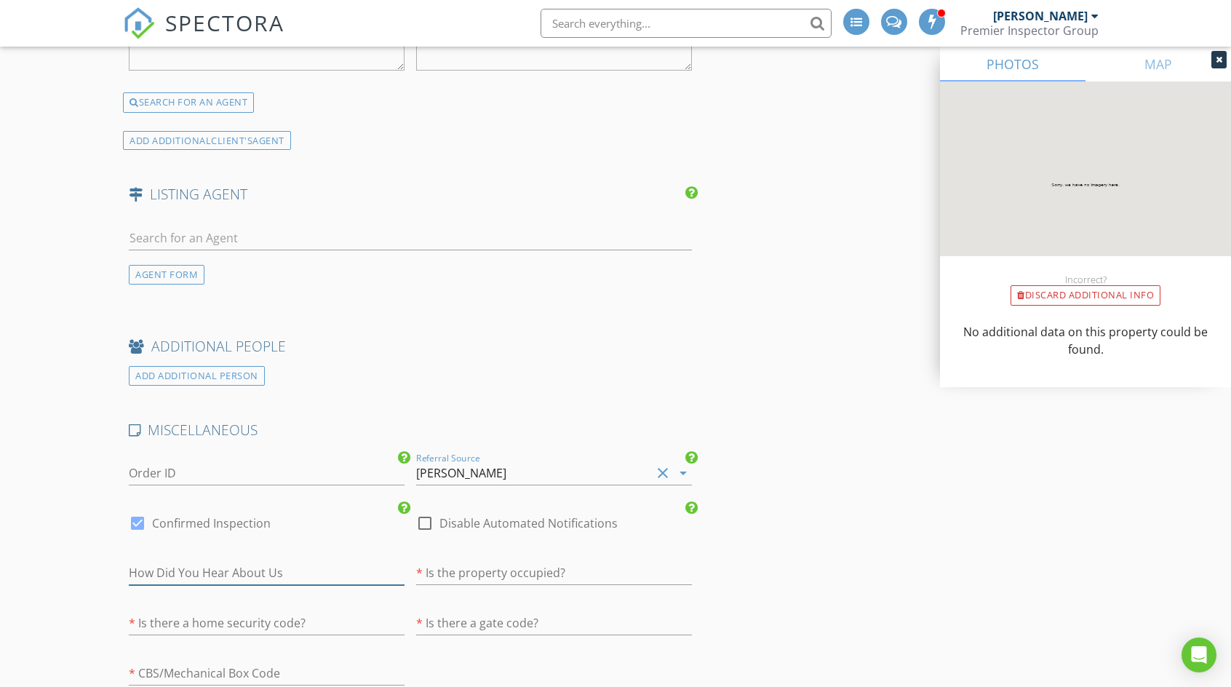
click at [361, 568] on input "text" at bounding box center [267, 573] width 276 height 24
type input "Repeat Customer"
click at [501, 566] on input "text" at bounding box center [554, 573] width 276 height 24
type input "Occupied"
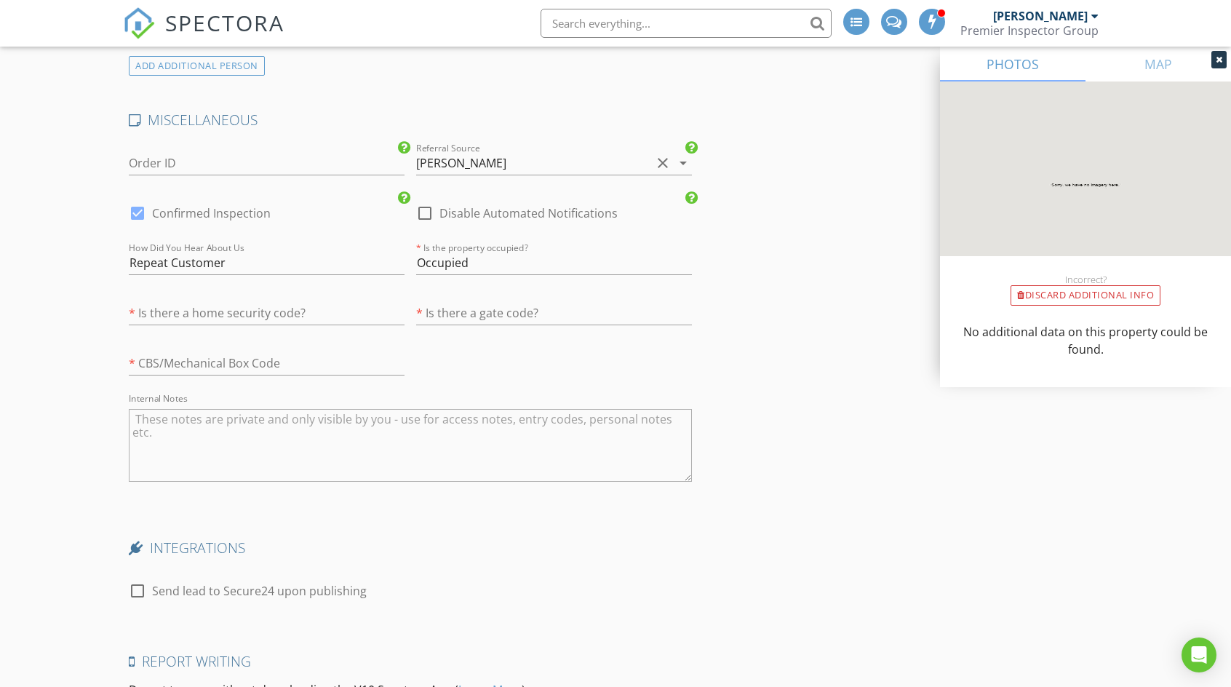
scroll to position [2676, 0]
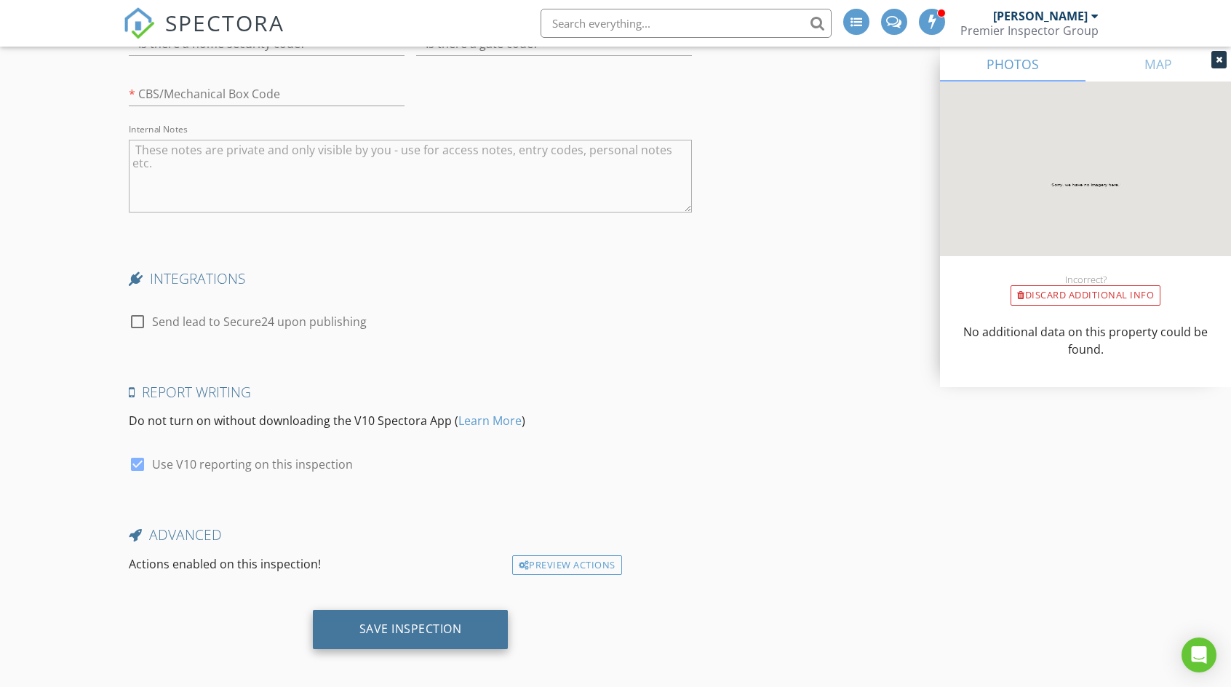
click at [416, 622] on div "Save Inspection" at bounding box center [411, 629] width 103 height 15
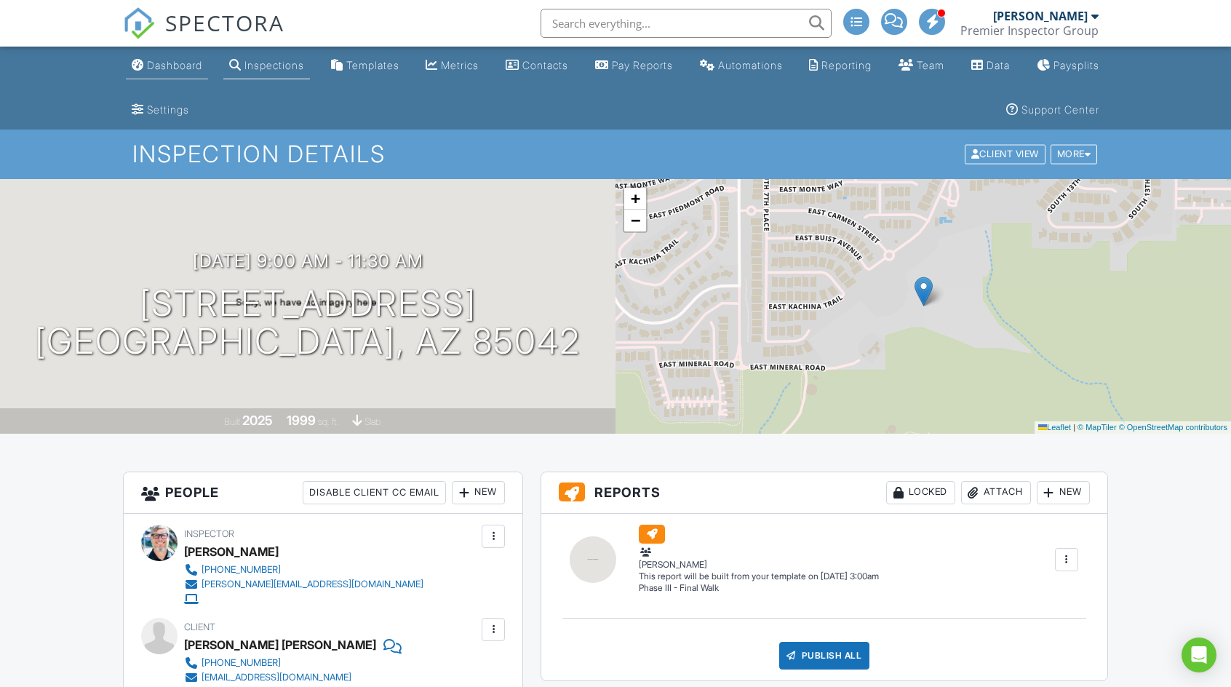
click at [182, 65] on div "Dashboard" at bounding box center [174, 65] width 55 height 12
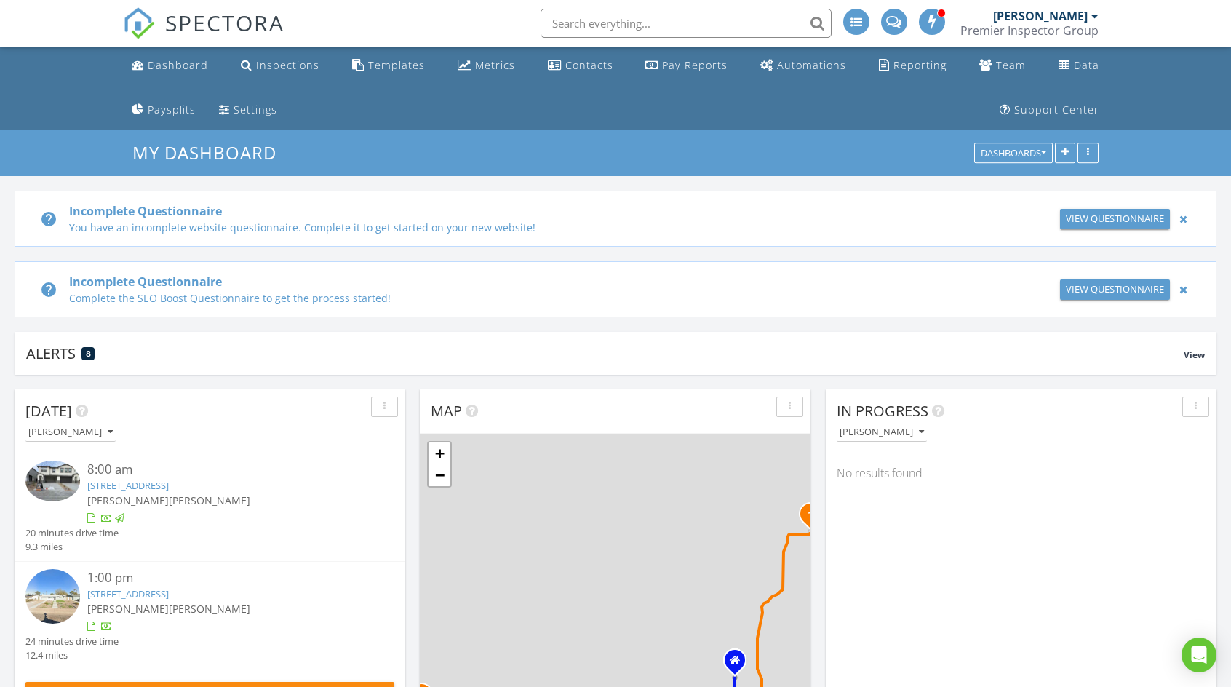
scroll to position [1820, 1253]
